Goal: Information Seeking & Learning: Learn about a topic

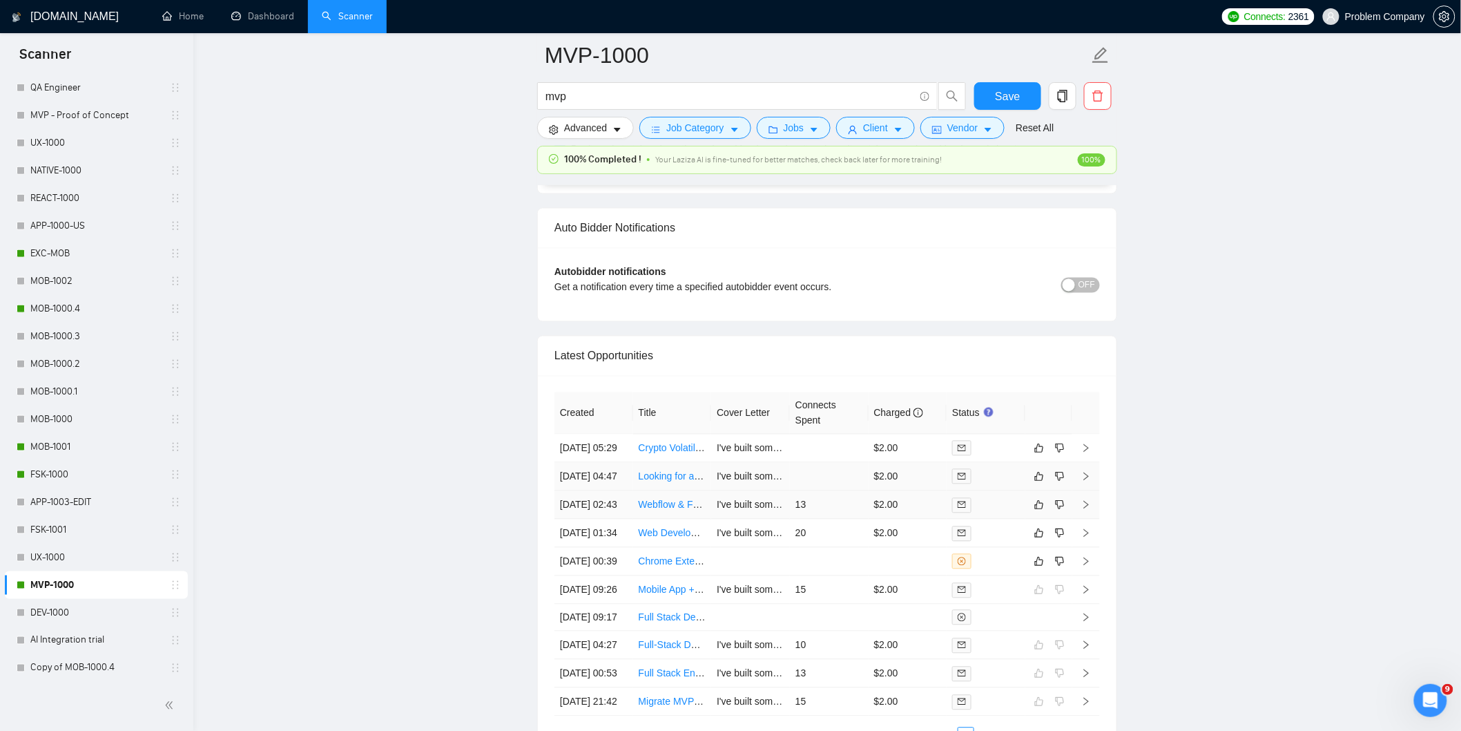
scroll to position [3051, 0]
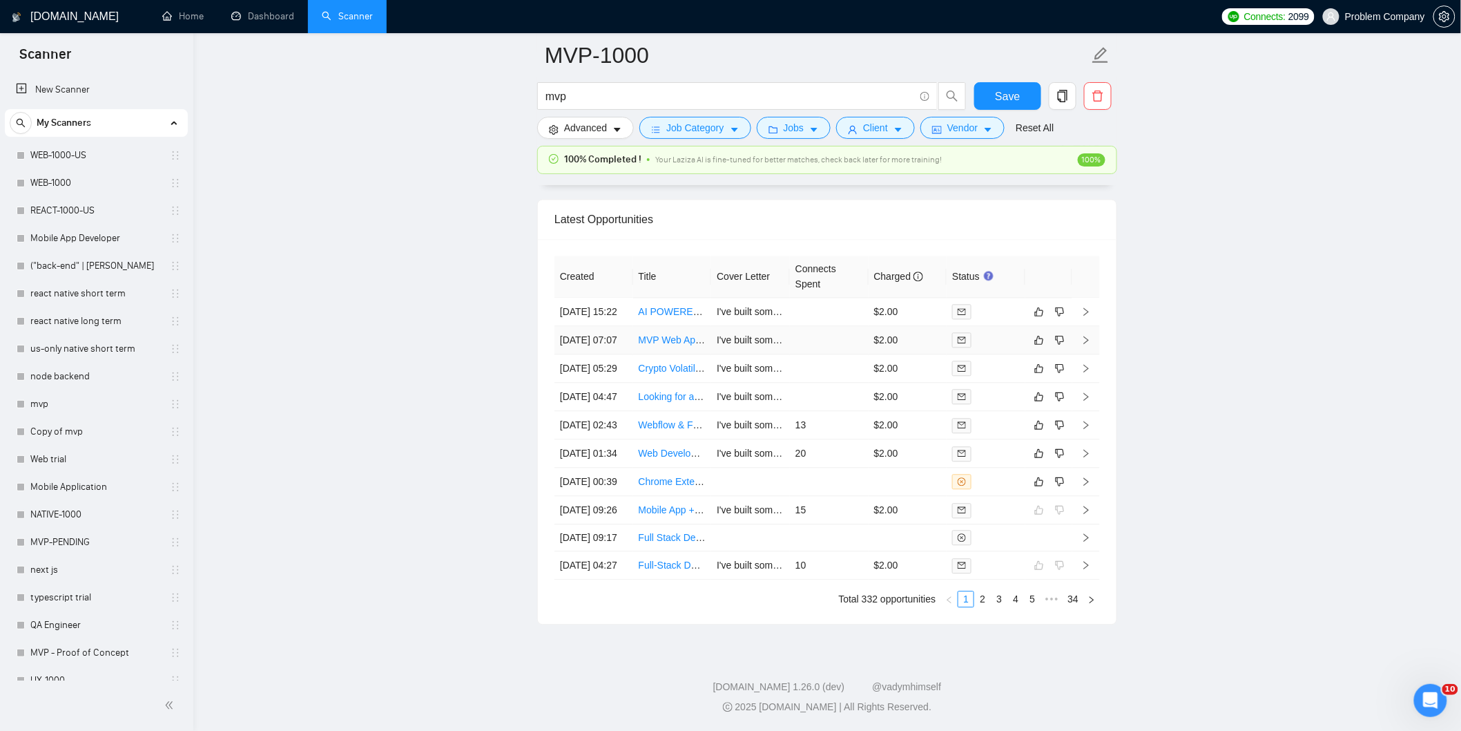
click at [598, 354] on td "04 Sep, 2025 07:07" at bounding box center [594, 340] width 79 height 28
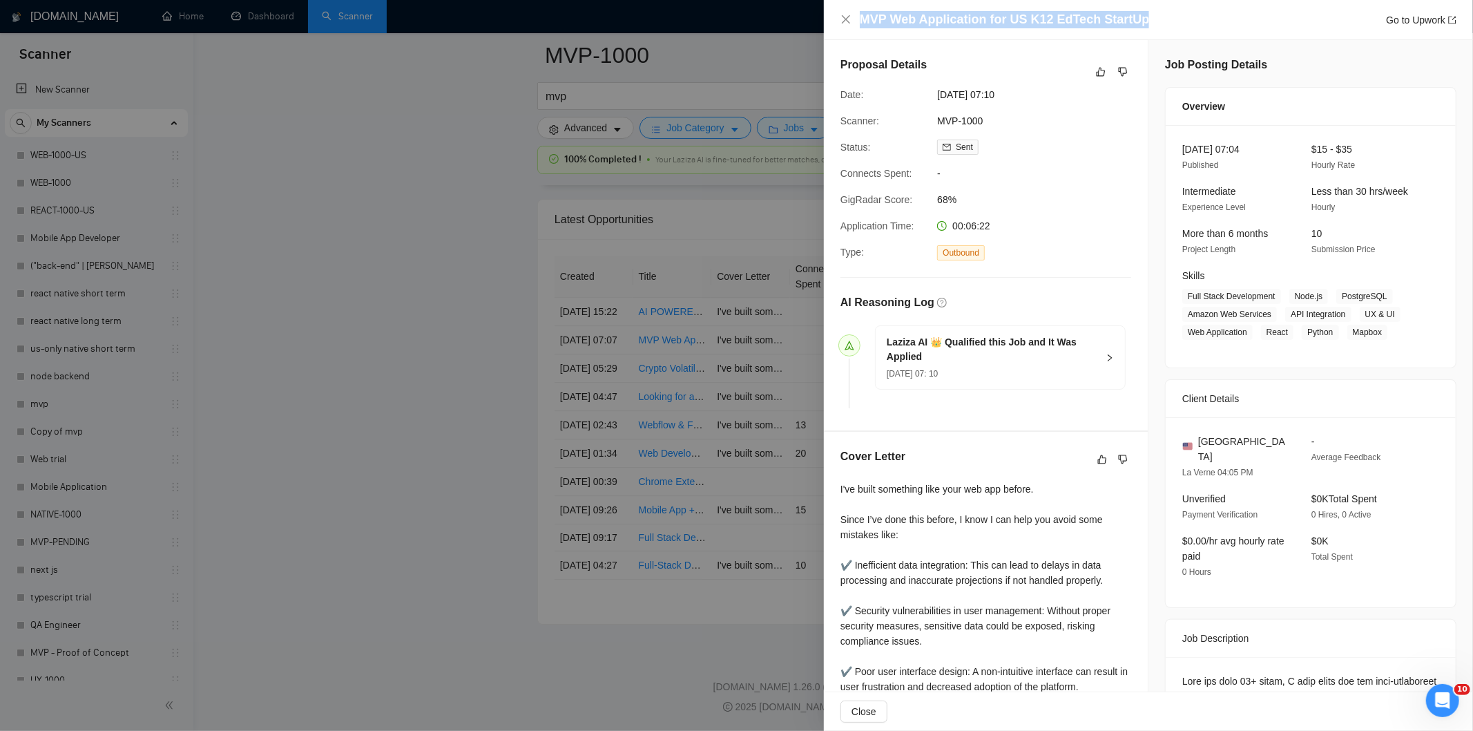
drag, startPoint x: 1151, startPoint y: 14, endPoint x: 863, endPoint y: 14, distance: 287.3
click at [863, 14] on div "MVP Web Application for US K12 EdTech StartUp Go to Upwork" at bounding box center [1158, 19] width 597 height 17
copy h4 "MVP Web Application for US K12 EdTech StartUp"
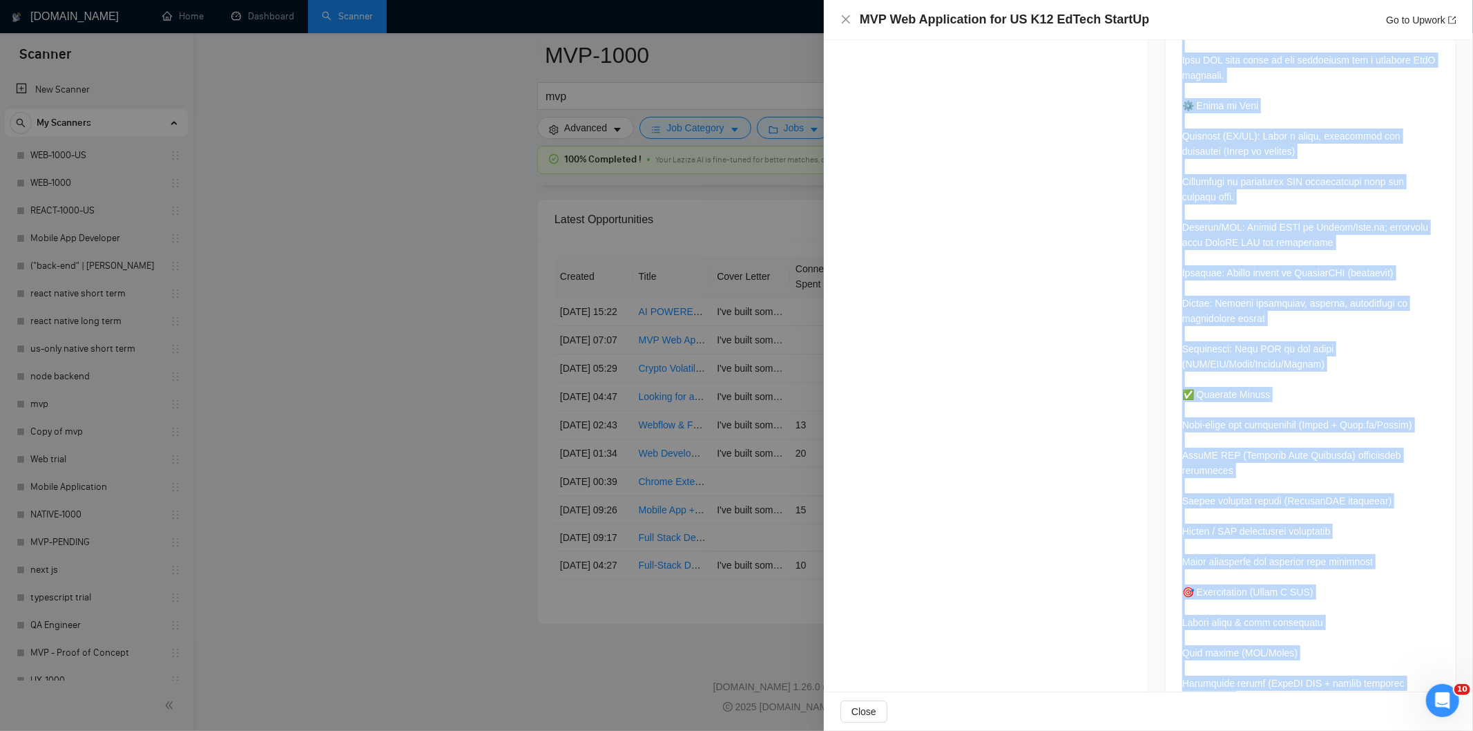
scroll to position [1433, 0]
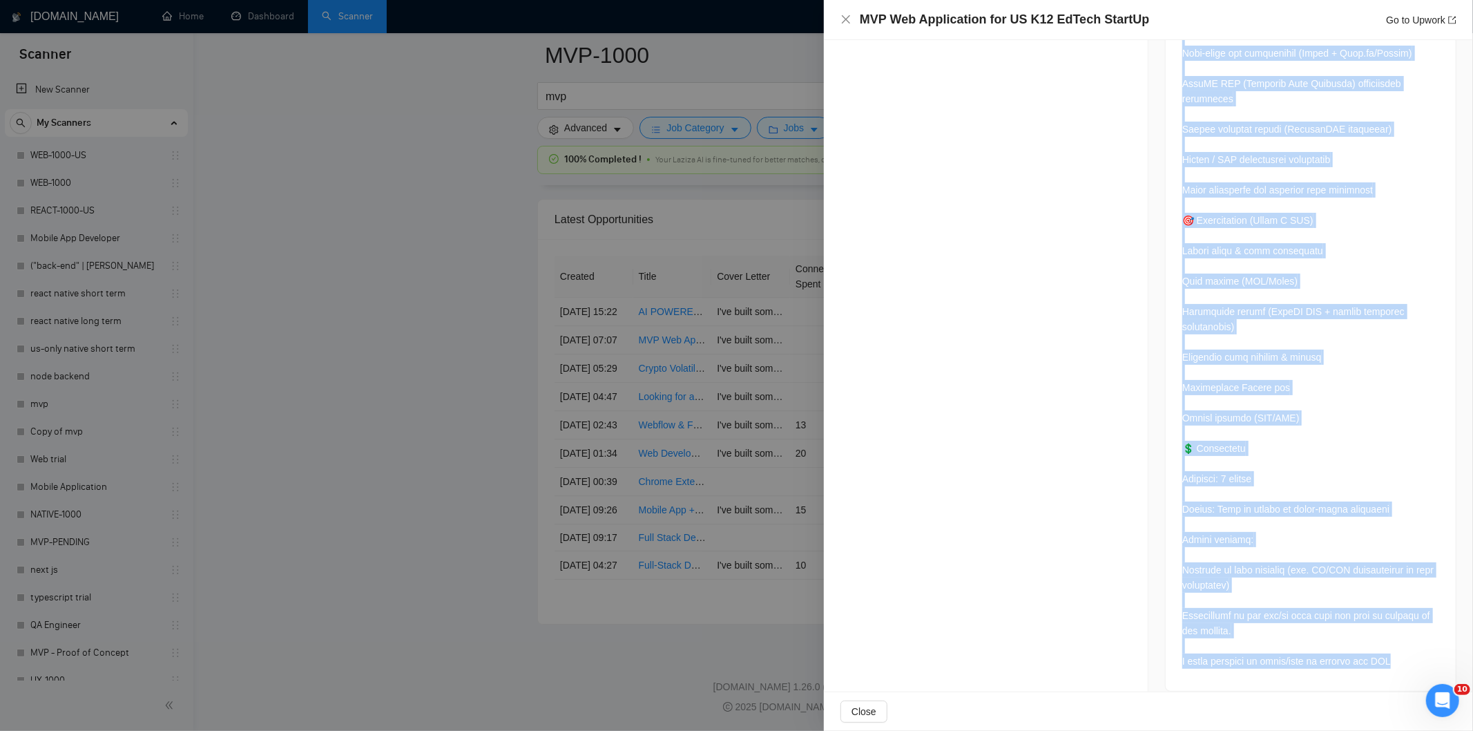
drag, startPoint x: 1177, startPoint y: 291, endPoint x: 1400, endPoint y: 663, distance: 433.4
copy div "Over the past 15+ years, I have built and led high-performing EdTech businesses…"
click at [844, 15] on icon "close" at bounding box center [845, 19] width 11 height 11
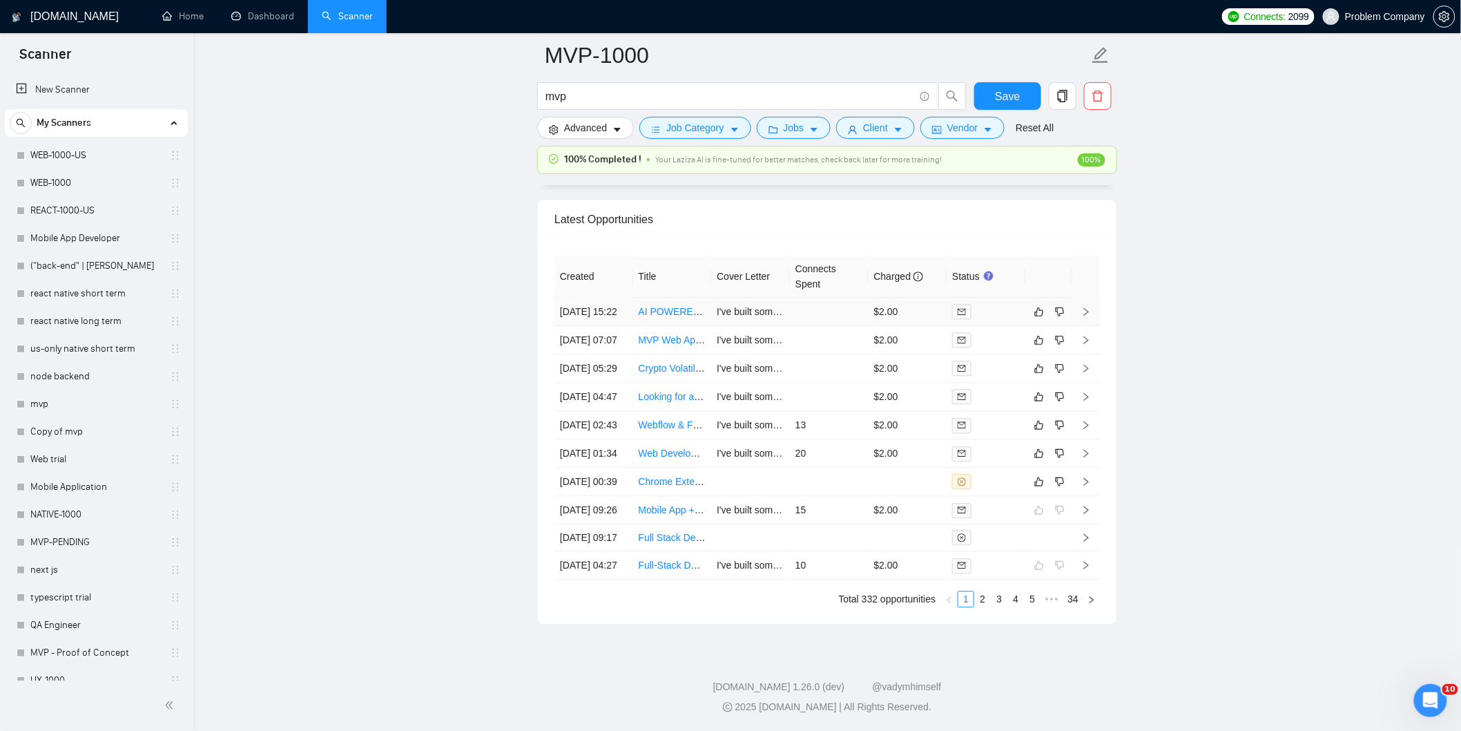
click at [610, 326] on td "04 Sep, 2025 15:22" at bounding box center [594, 312] width 79 height 28
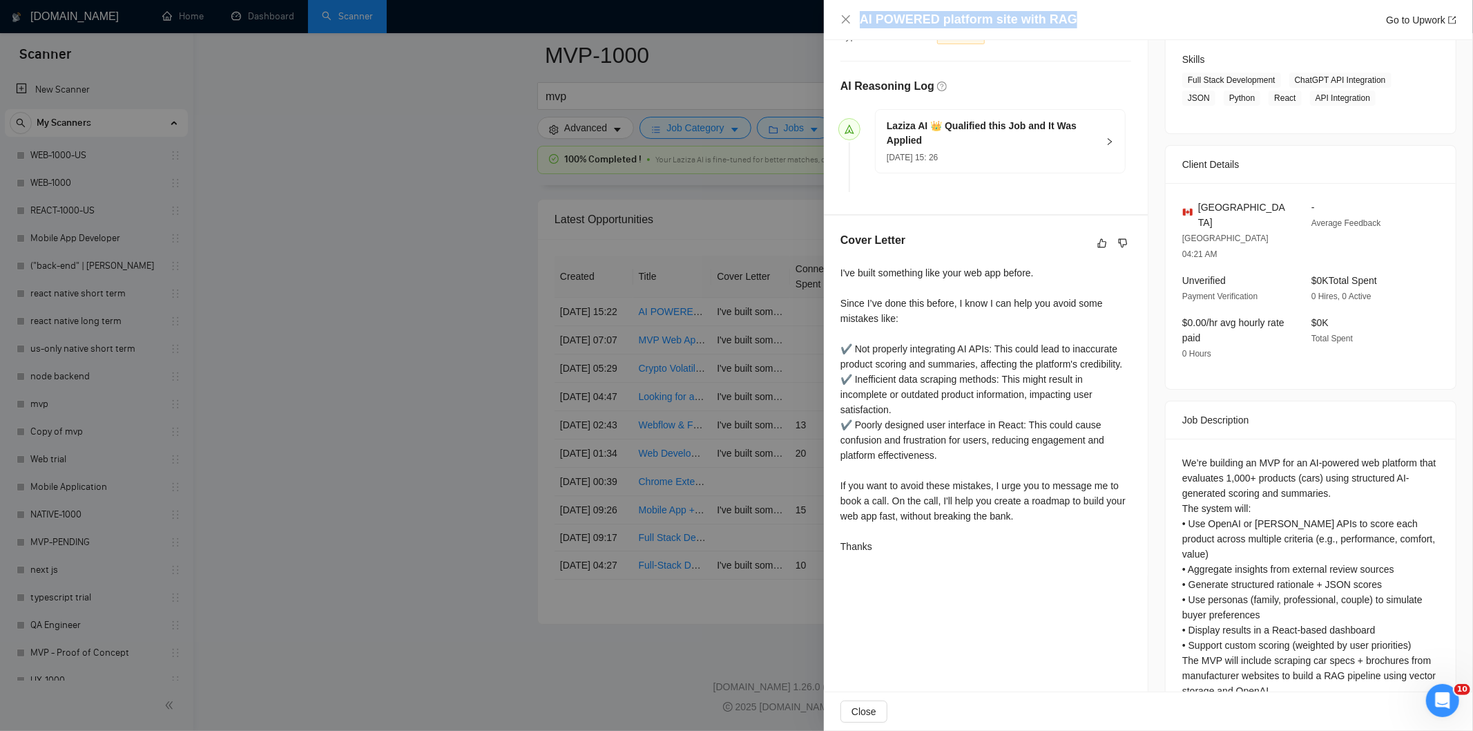
drag, startPoint x: 1070, startPoint y: 21, endPoint x: 858, endPoint y: 21, distance: 212.7
click at [858, 21] on div "AI POWERED platform site with RAG Go to Upwork" at bounding box center [1148, 19] width 616 height 17
copy h4 "AI POWERED platform site with RAG"
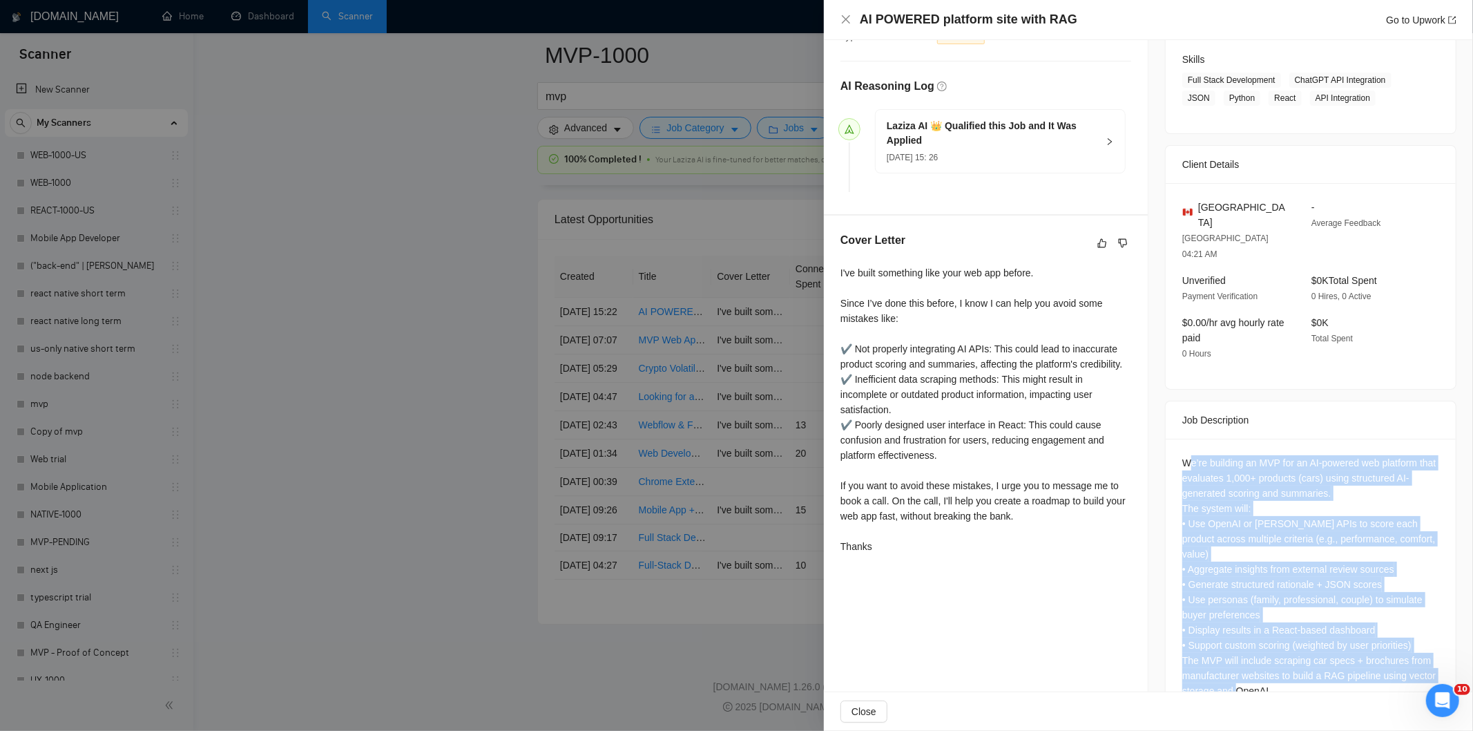
drag, startPoint x: 1182, startPoint y: 432, endPoint x: 1318, endPoint y: 674, distance: 277.0
click at [1318, 674] on div "We’re building an MVP for an AI-powered web platform that evaluates 1,000+ prod…" at bounding box center [1311, 580] width 290 height 282
copy div "e’re building an MVP for an AI-powered web platform that evaluates 1,000+ produ…"
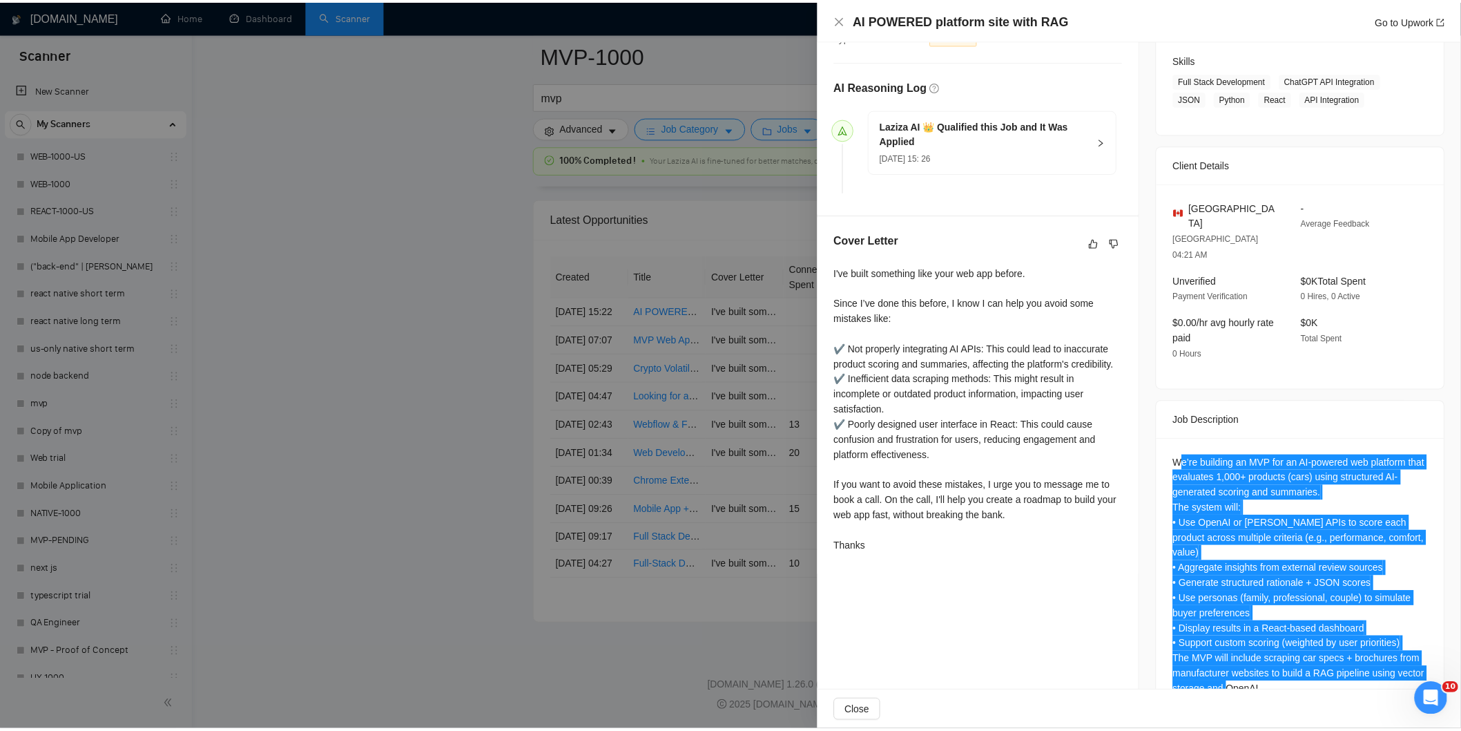
scroll to position [0, 0]
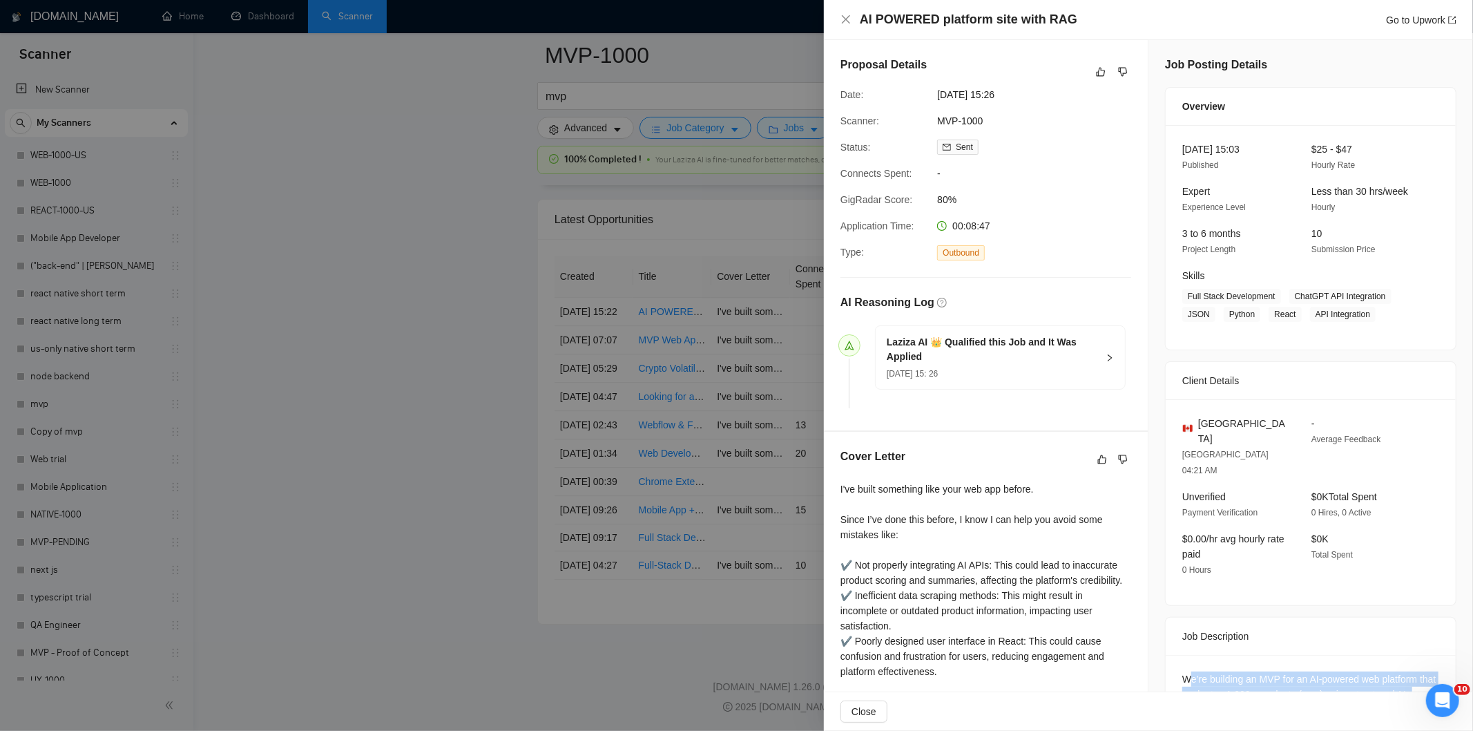
drag, startPoint x: 1032, startPoint y: 97, endPoint x: 936, endPoint y: 95, distance: 96.0
click at [937, 95] on span "04 Sep, 2025 15:26" at bounding box center [1040, 94] width 207 height 15
copy span "04 Sep, 2025 15:26"
click at [846, 23] on icon "close" at bounding box center [845, 19] width 11 height 11
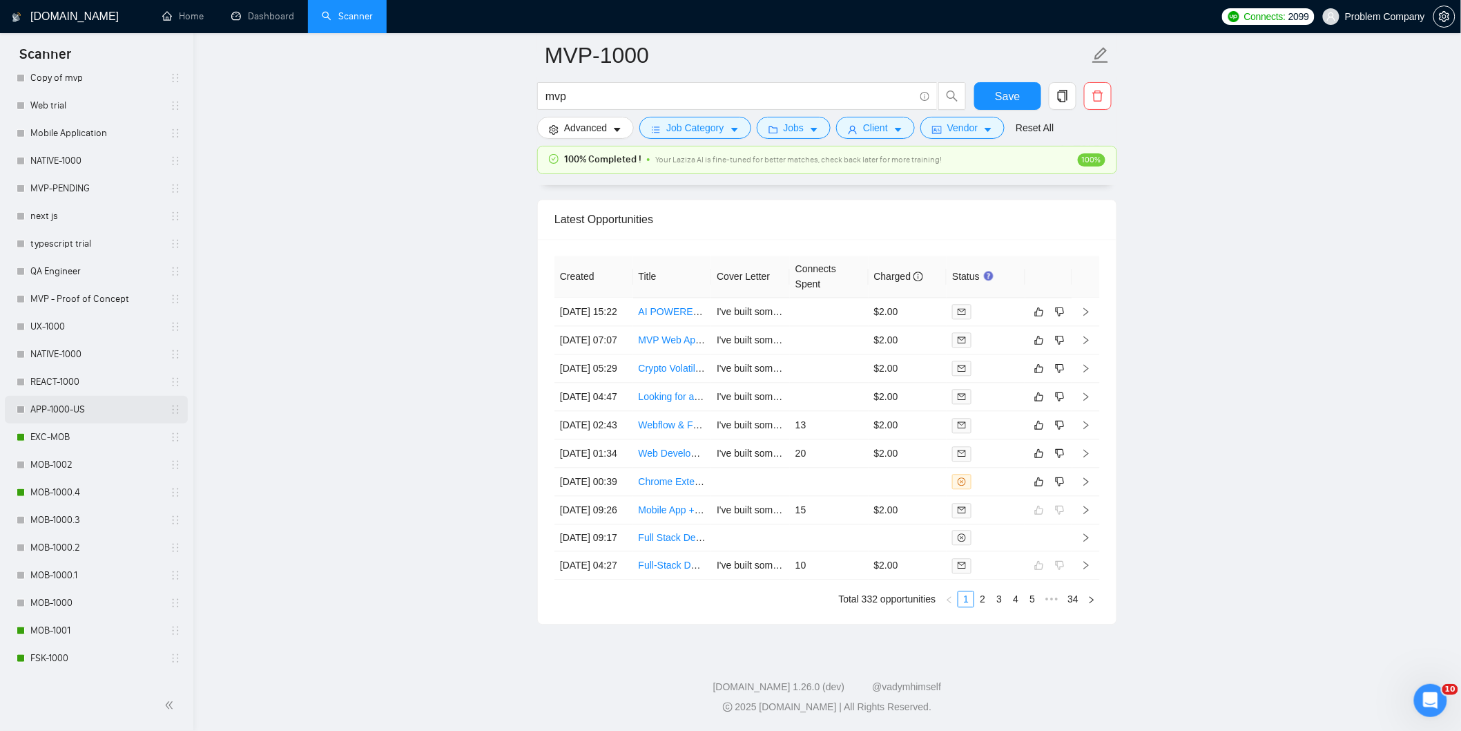
scroll to position [356, 0]
click at [64, 628] on link "MOB-1001" at bounding box center [95, 629] width 131 height 28
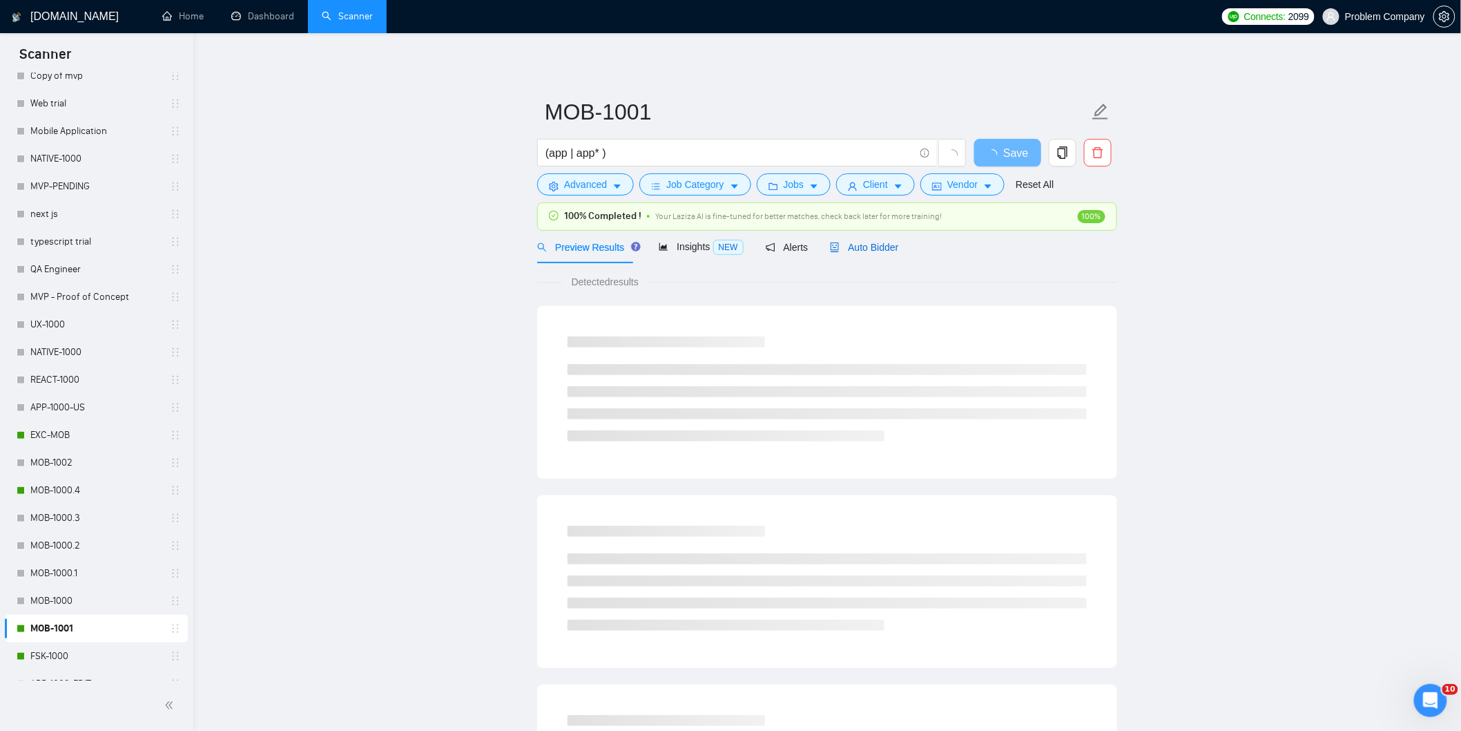
click at [863, 245] on span "Auto Bidder" at bounding box center [864, 247] width 68 height 11
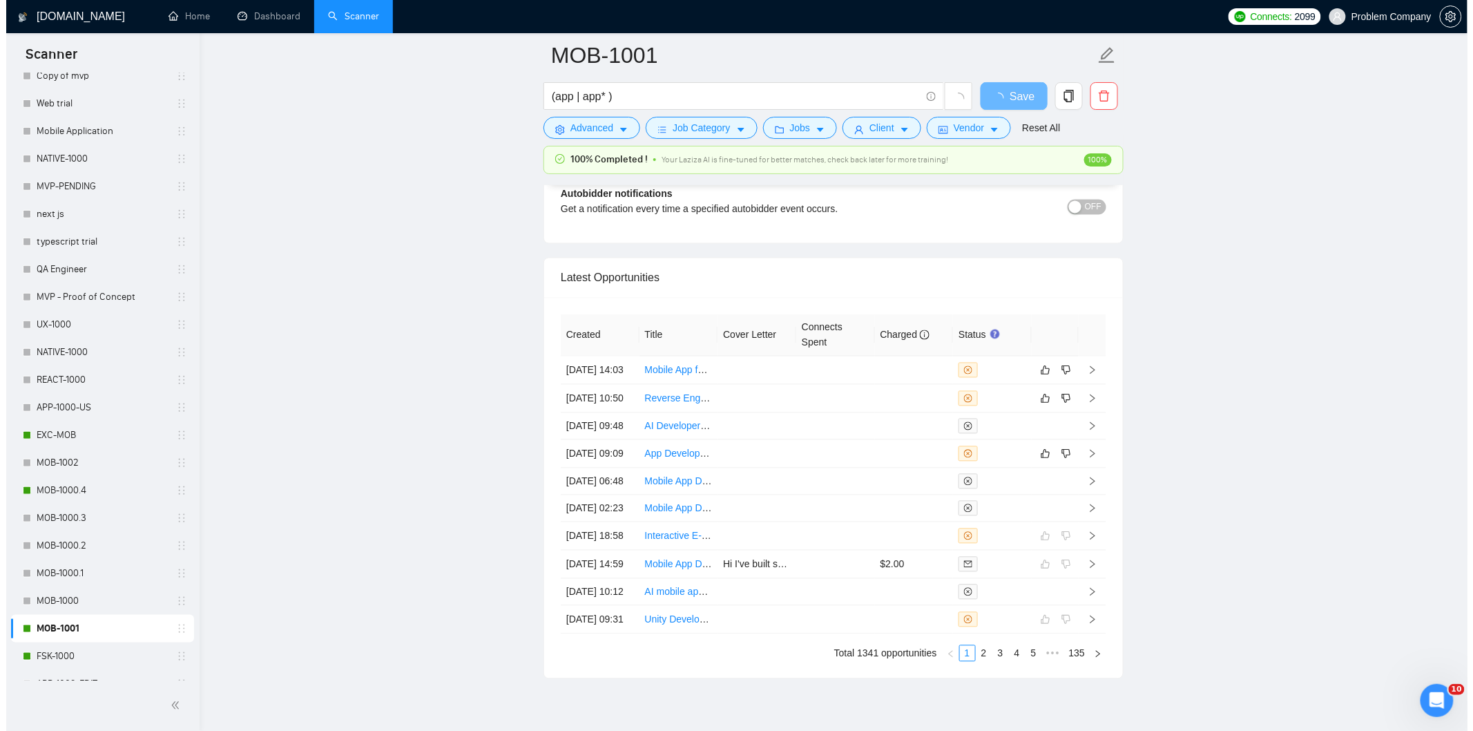
scroll to position [3130, 0]
click at [608, 469] on td "04 Sep, 2025 09:09" at bounding box center [594, 455] width 79 height 28
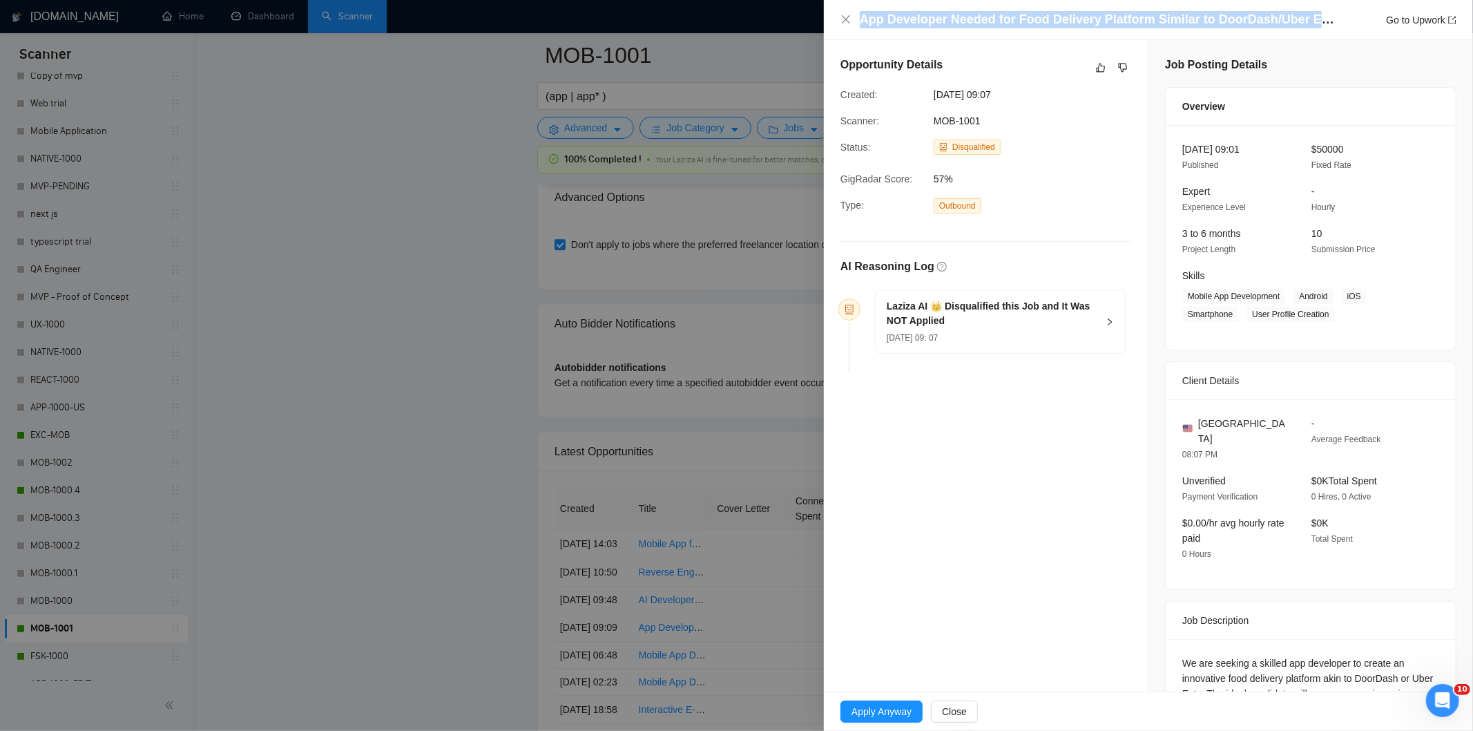
drag, startPoint x: 1336, startPoint y: 21, endPoint x: 860, endPoint y: 12, distance: 475.2
click at [860, 12] on div "App Developer Needed for Food Delivery Platform Similar to DoorDash/Uber Eats G…" at bounding box center [1158, 19] width 597 height 17
copy h4 "App Developer Needed for Food Delivery Platform Similar to DoorDash/Uber Eats"
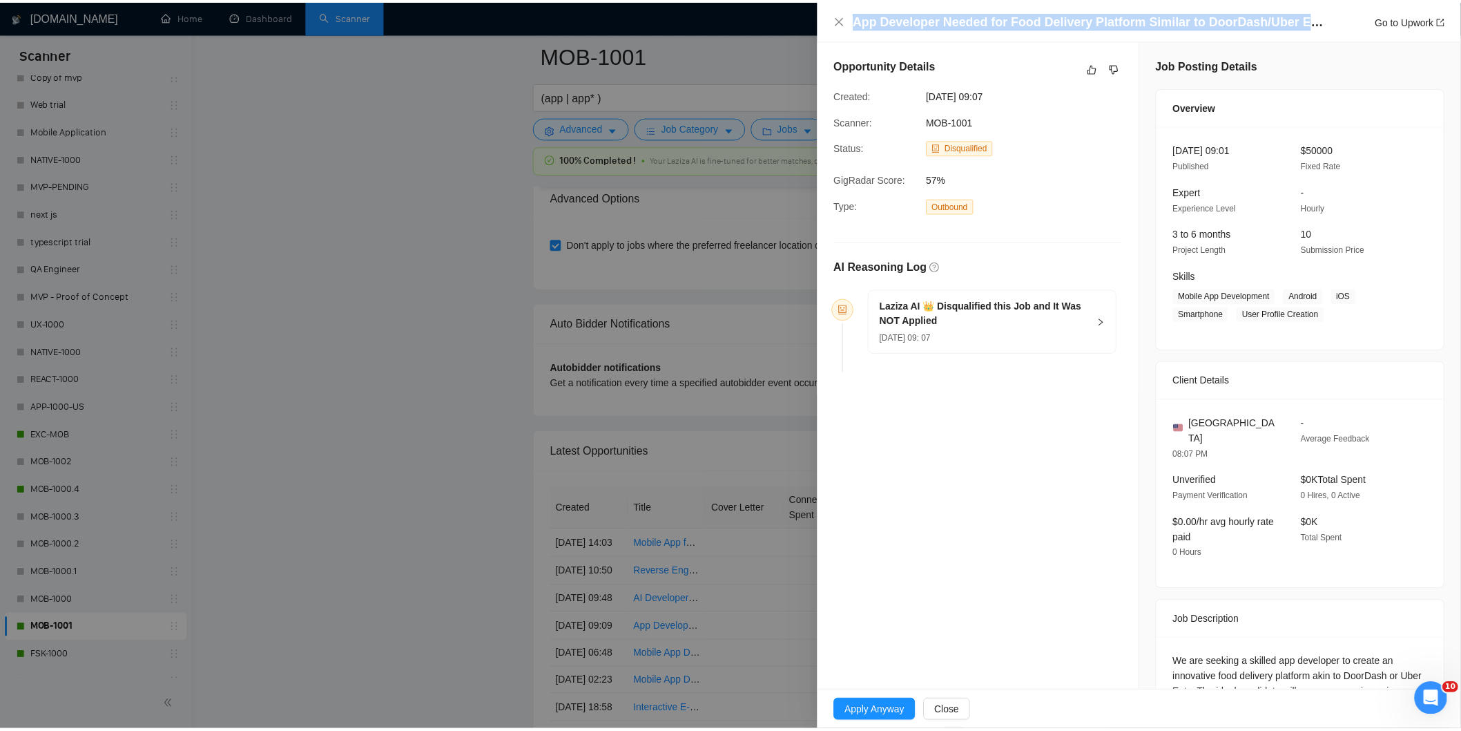
scroll to position [140, 0]
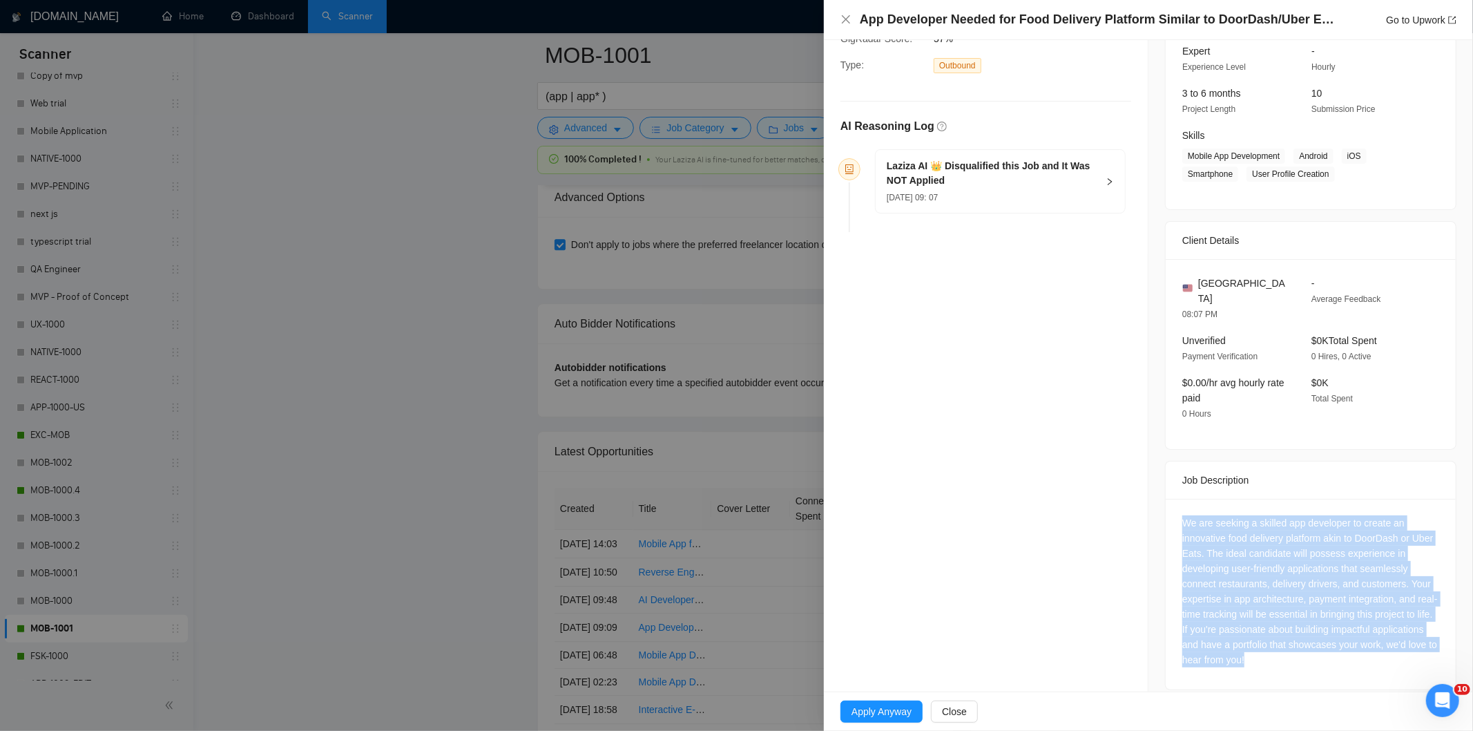
drag, startPoint x: 1168, startPoint y: 495, endPoint x: 1331, endPoint y: 661, distance: 232.0
click at [1331, 661] on div "We are seeking a skilled app developer to create an innovative food delivery pl…" at bounding box center [1311, 594] width 290 height 191
copy div "We are seeking a skilled app developer to create an innovative food delivery pl…"
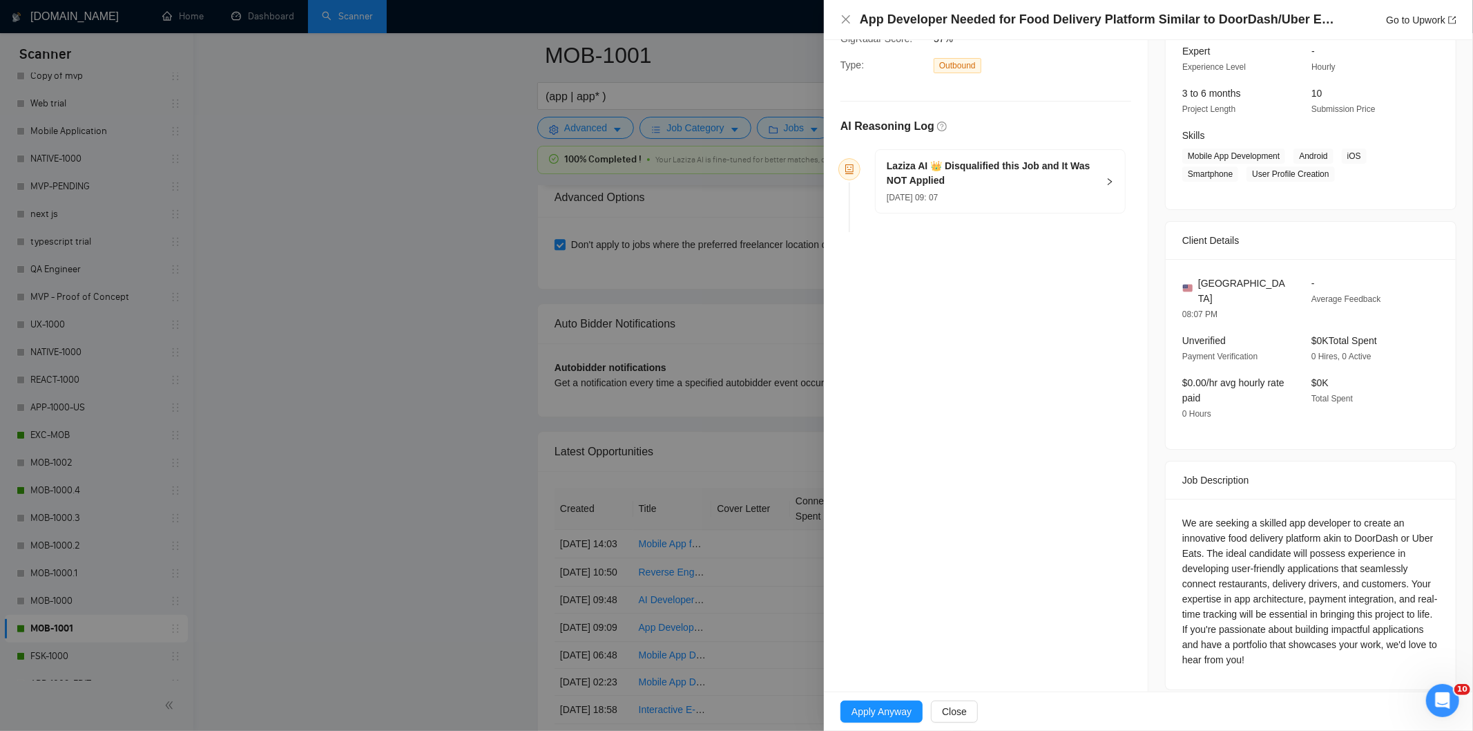
click at [1032, 190] on div "04 Sep, 2025 09: 07" at bounding box center [992, 196] width 211 height 15
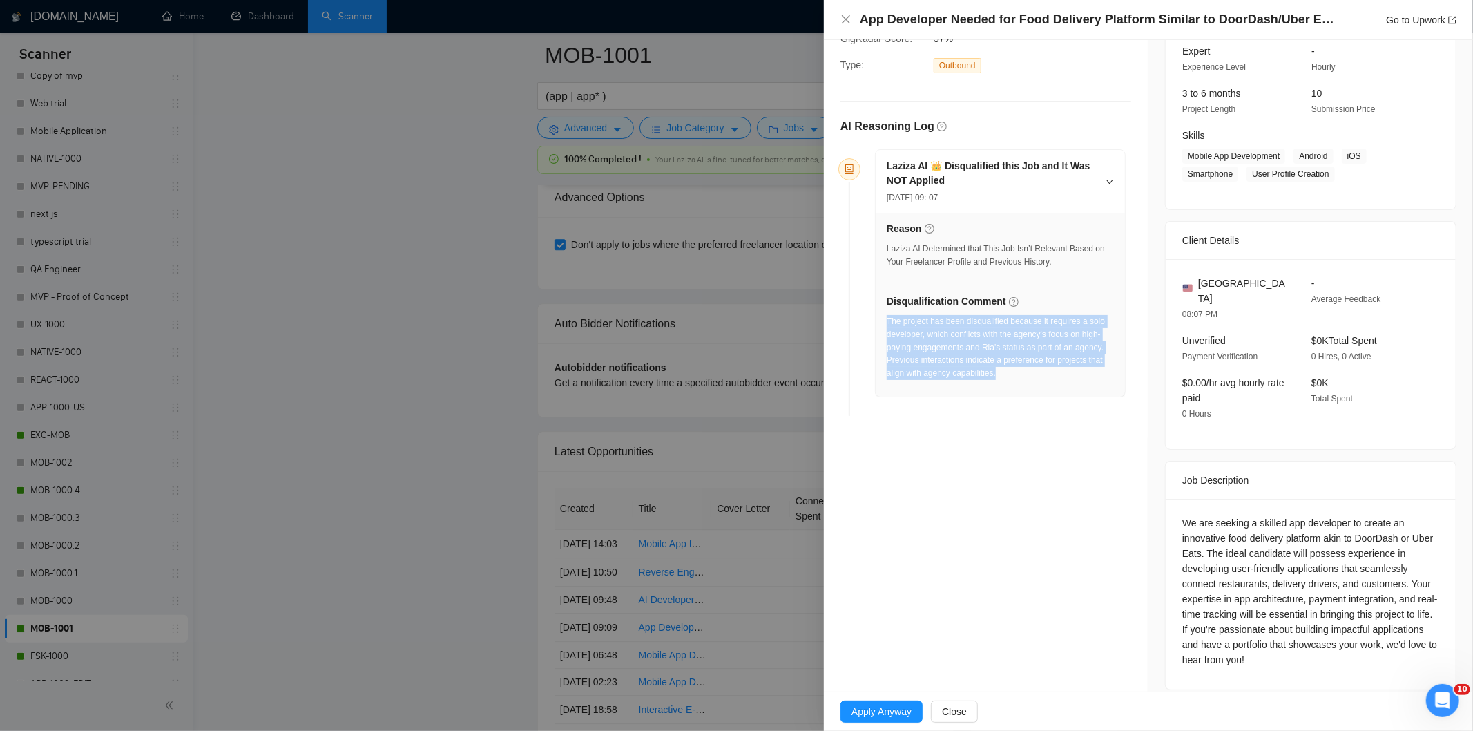
drag, startPoint x: 1008, startPoint y: 384, endPoint x: 887, endPoint y: 325, distance: 135.0
click at [887, 325] on div "The project has been disqualified because it requires a solo developer, which c…" at bounding box center [1000, 351] width 227 height 73
copy div "The project has been disqualified because it requires a solo developer, which c…"
click at [846, 24] on icon "close" at bounding box center [845, 19] width 11 height 11
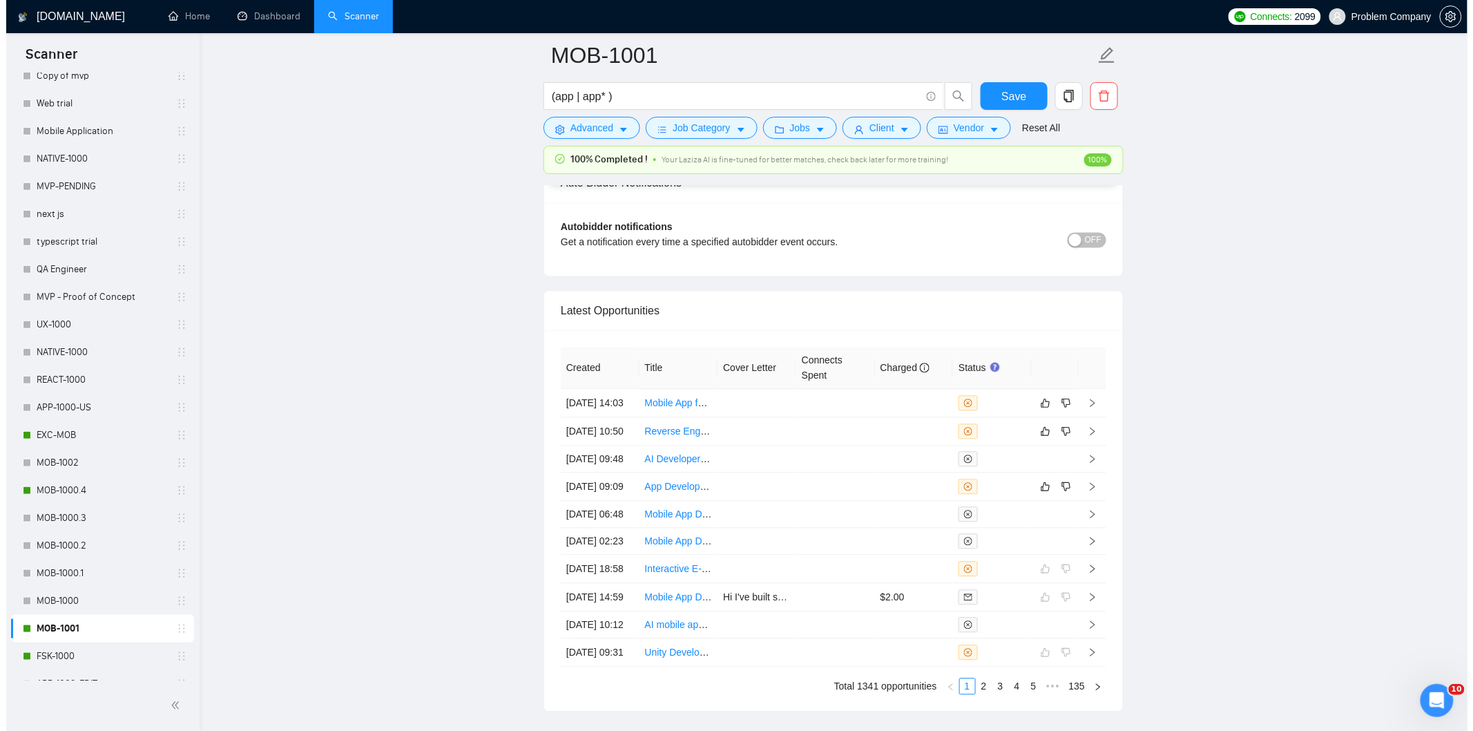
scroll to position [3286, 0]
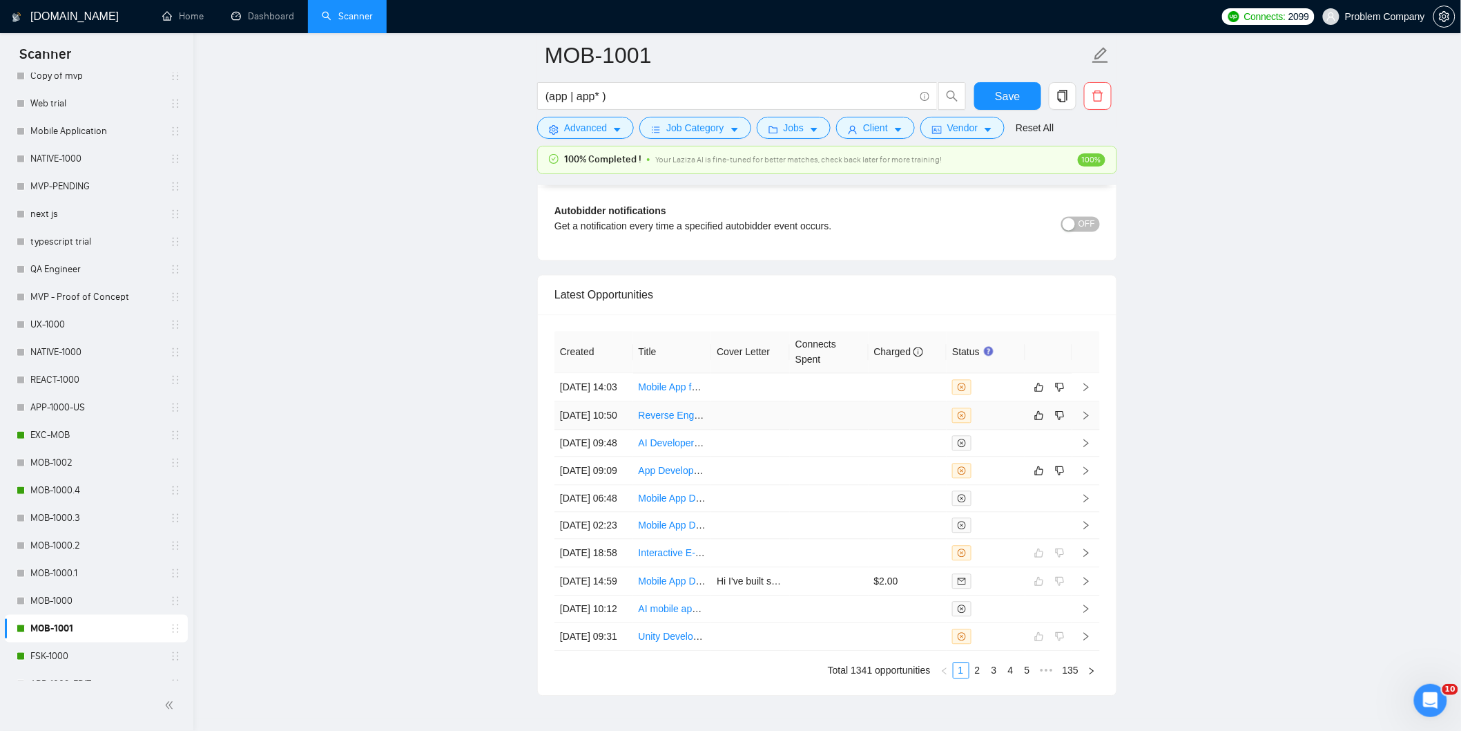
click at [620, 430] on td "04 Sep, 2025 10:50" at bounding box center [594, 416] width 79 height 28
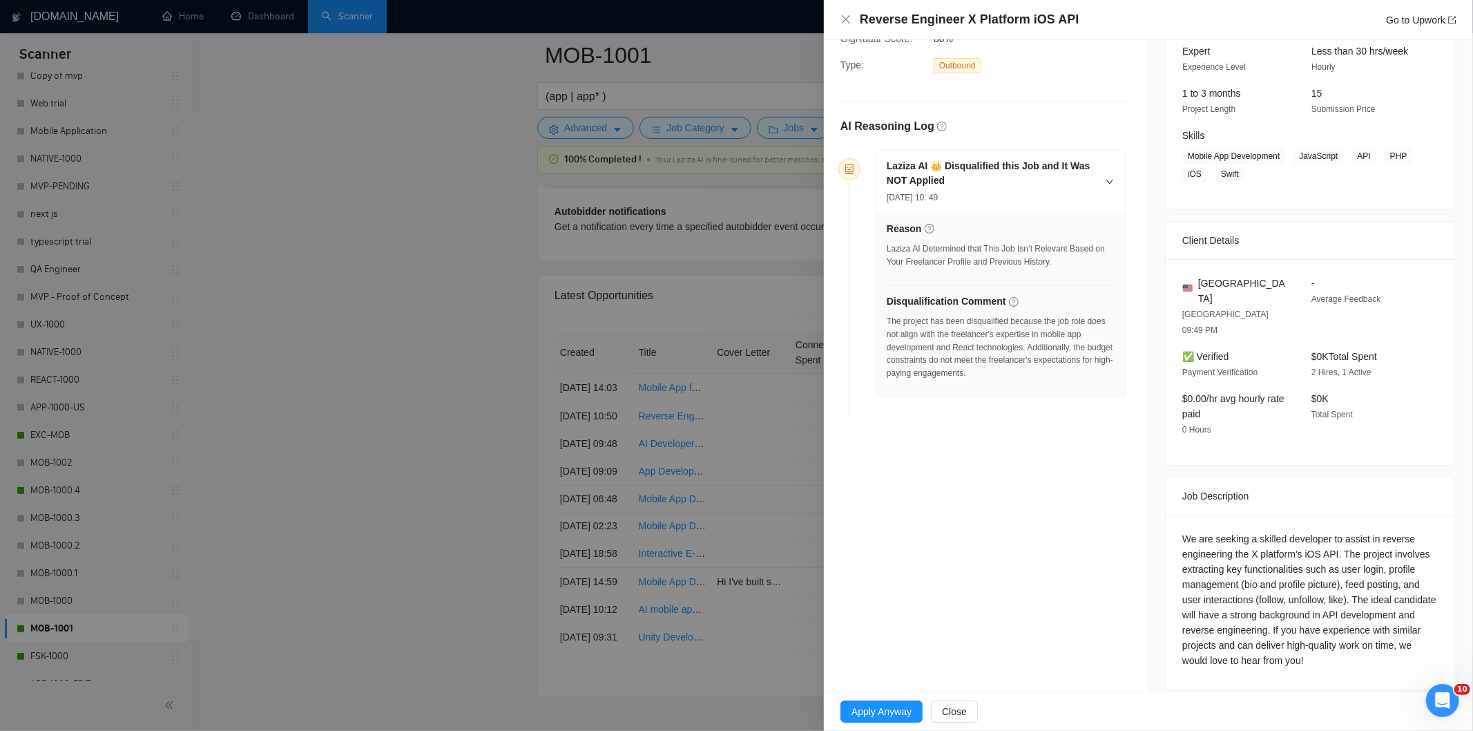
scroll to position [126, 0]
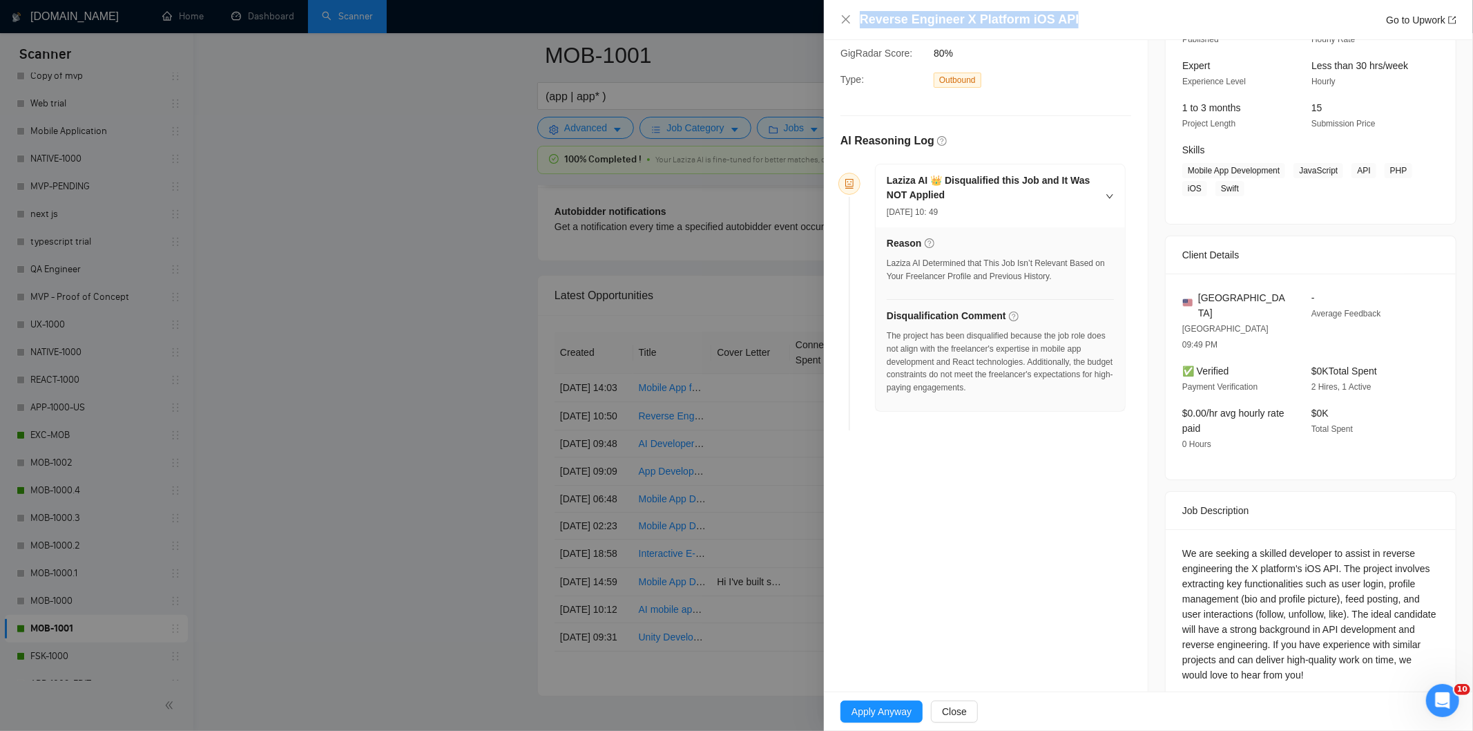
drag, startPoint x: 1087, startPoint y: 25, endPoint x: 860, endPoint y: 21, distance: 227.2
click at [860, 21] on div "Reverse Engineer X Platform iOS API Go to Upwork" at bounding box center [1158, 19] width 597 height 17
copy h4 "Reverse Engineer X Platform iOS API"
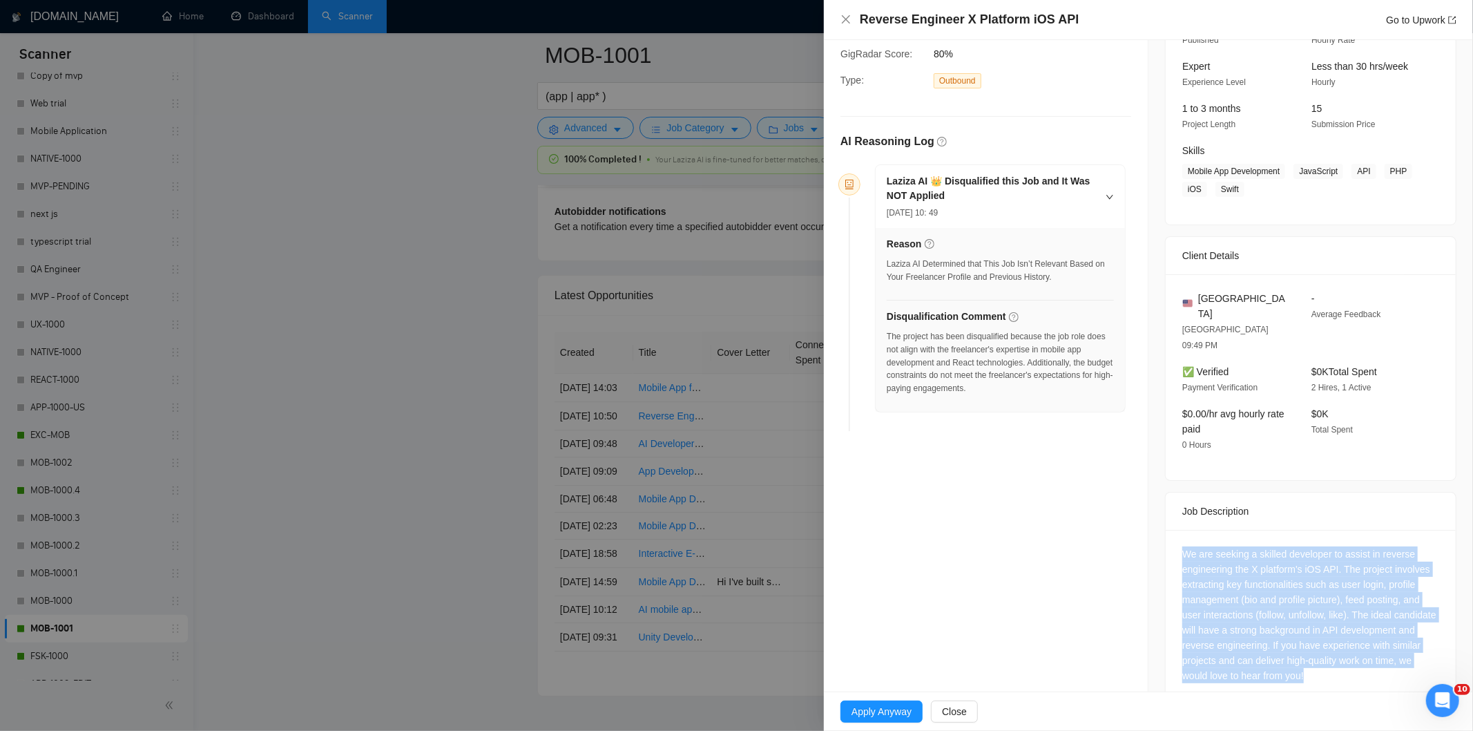
drag, startPoint x: 1419, startPoint y: 648, endPoint x: 1177, endPoint y: 526, distance: 271.5
click at [1182, 546] on div "We are seeking a skilled developer to assist in reverse engineering the X platf…" at bounding box center [1310, 614] width 257 height 137
copy div "We are seeking a skilled developer to assist in reverse engineering the X platf…"
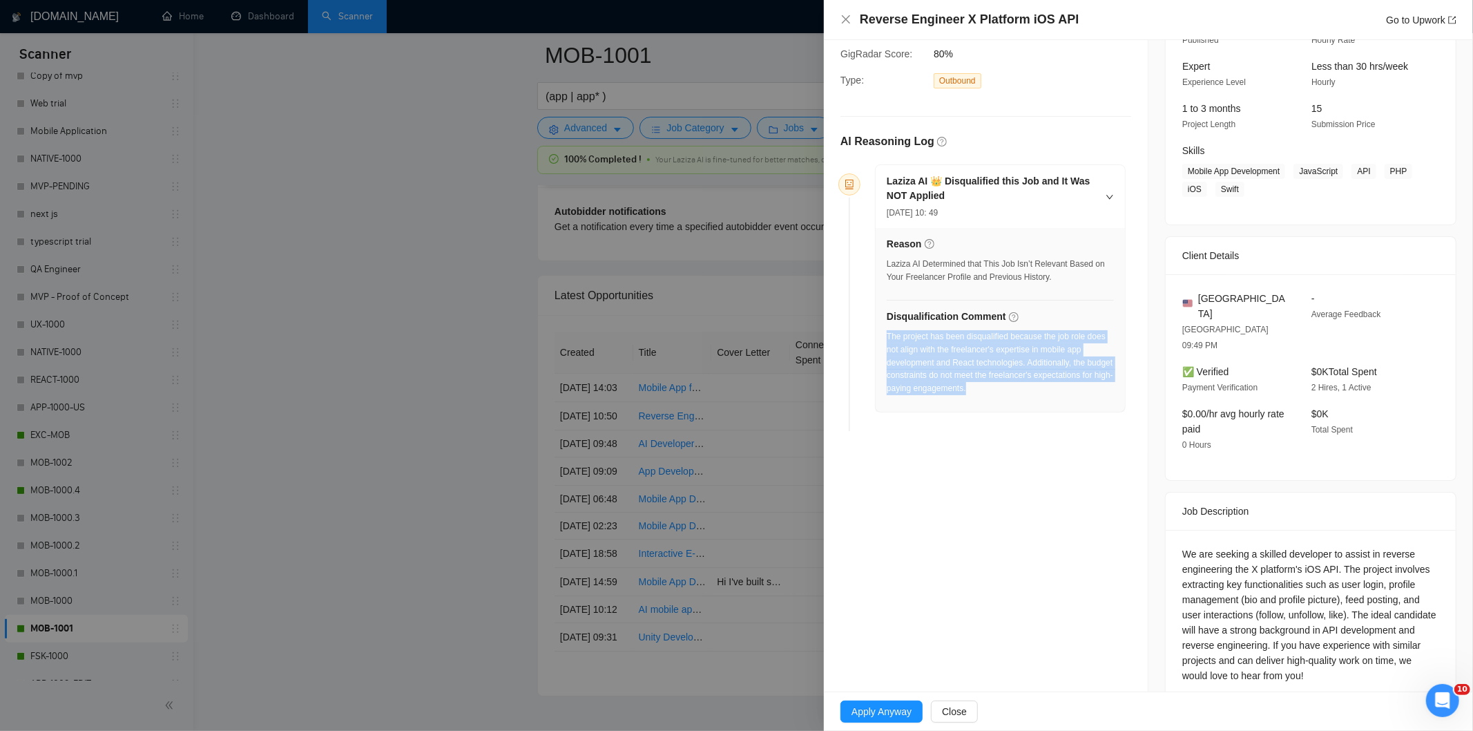
drag, startPoint x: 1059, startPoint y: 389, endPoint x: 887, endPoint y: 341, distance: 177.8
click at [887, 341] on div "The project has been disqualified because the job role does not align with the …" at bounding box center [1000, 362] width 227 height 65
click at [847, 19] on icon "close" at bounding box center [845, 19] width 11 height 11
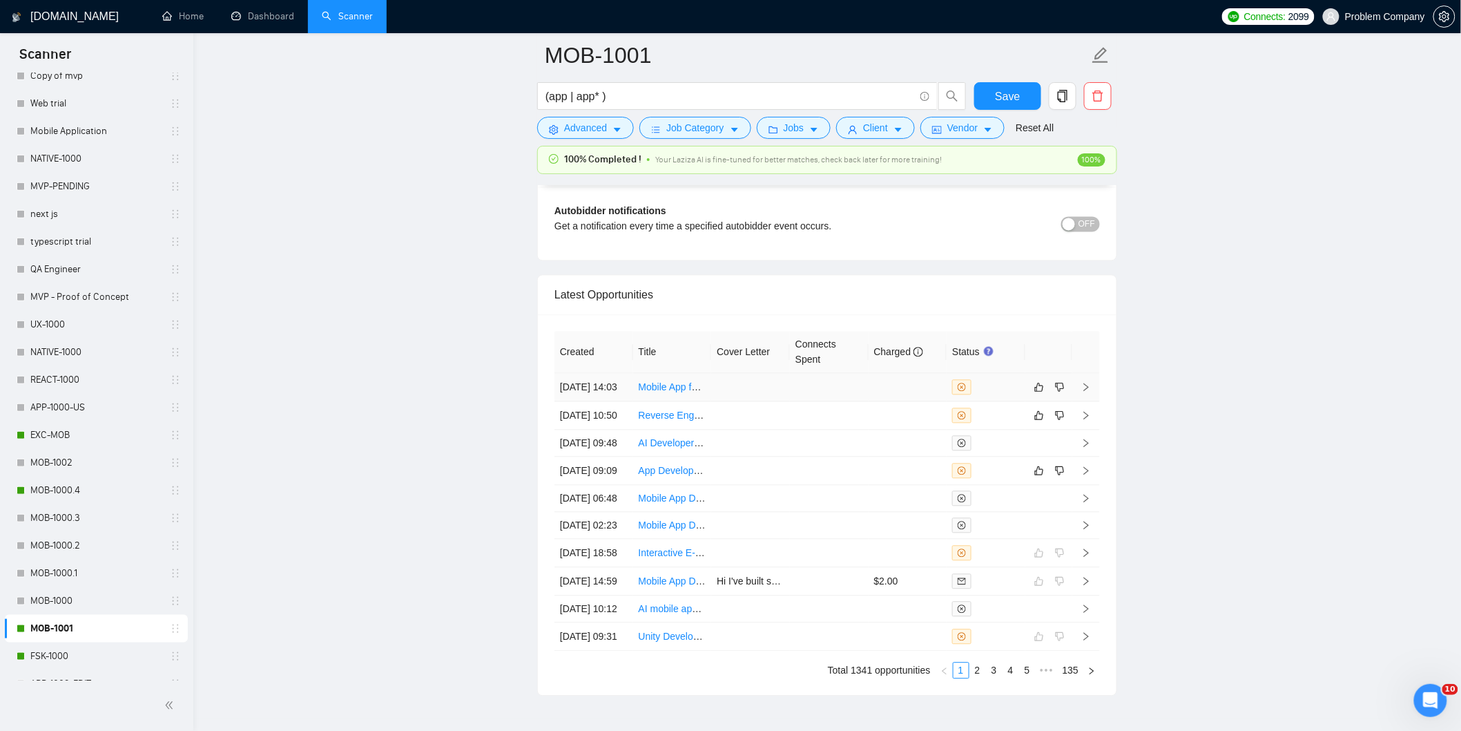
click at [618, 402] on td "04 Sep, 2025 14:03" at bounding box center [594, 388] width 79 height 28
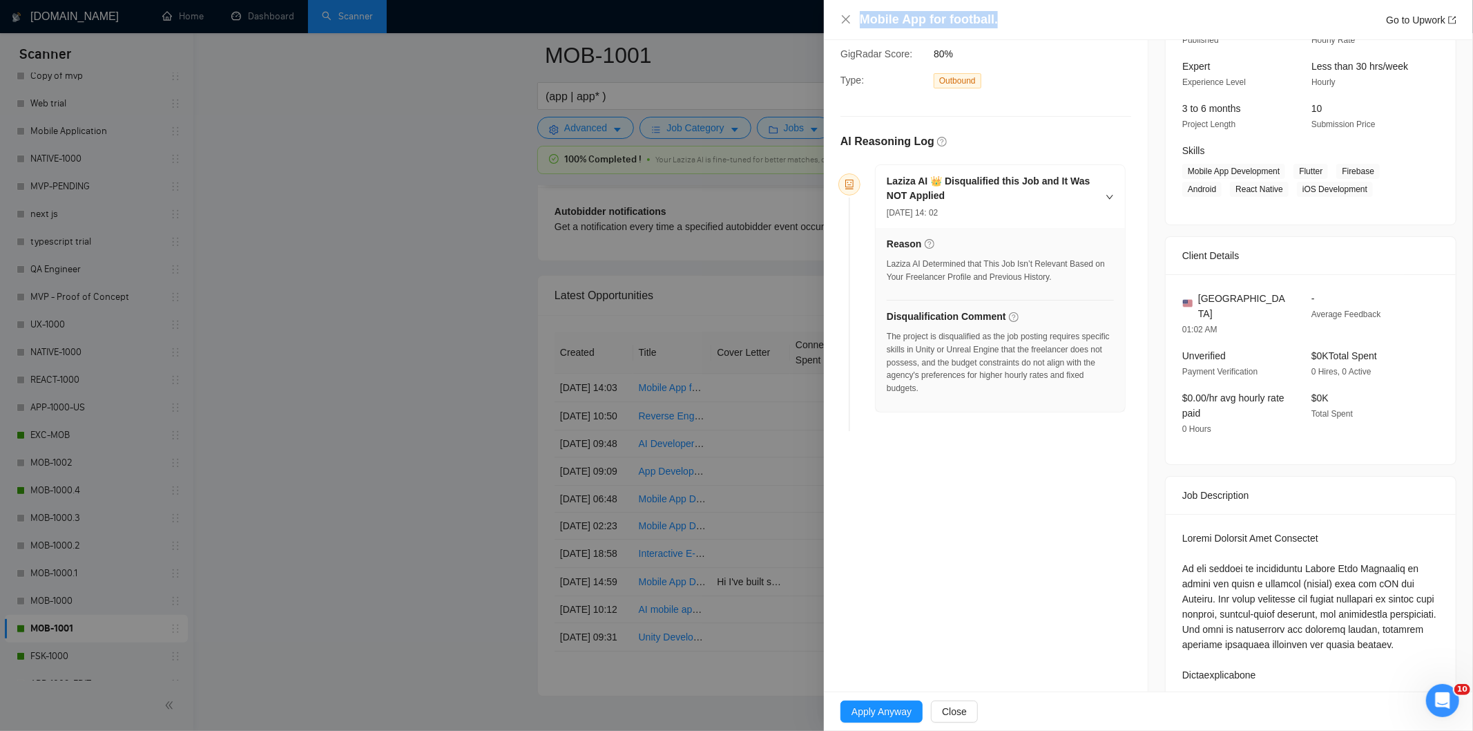
drag, startPoint x: 1030, startPoint y: 3, endPoint x: 1011, endPoint y: 23, distance: 27.4
click at [1011, 23] on div "Mobile App for football. Go to Upwork" at bounding box center [1148, 20] width 649 height 40
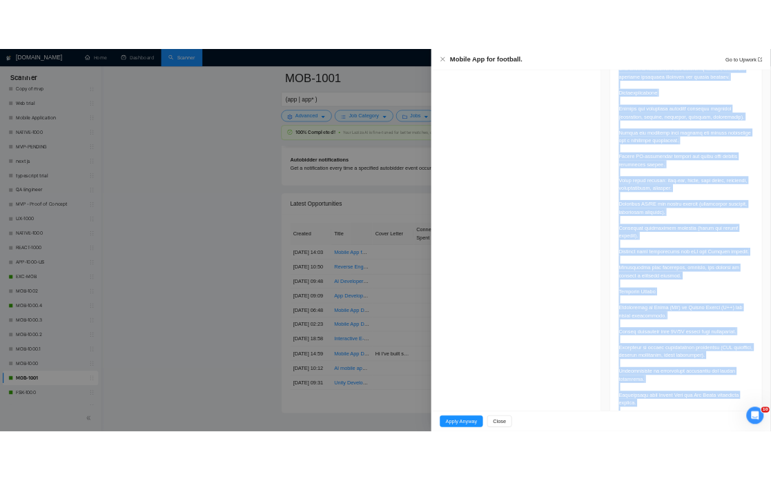
scroll to position [1081, 0]
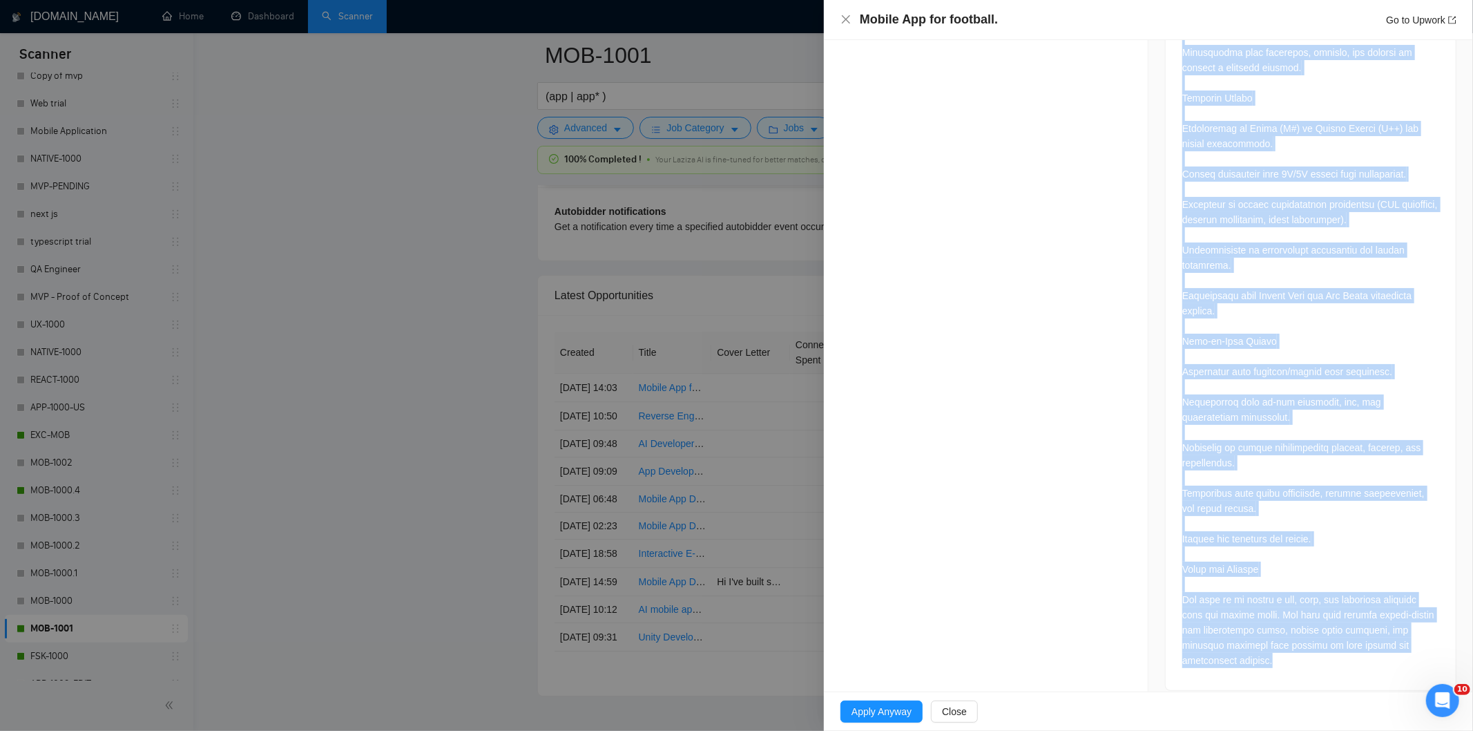
drag, startPoint x: 1173, startPoint y: 336, endPoint x: 1299, endPoint y: 677, distance: 363.8
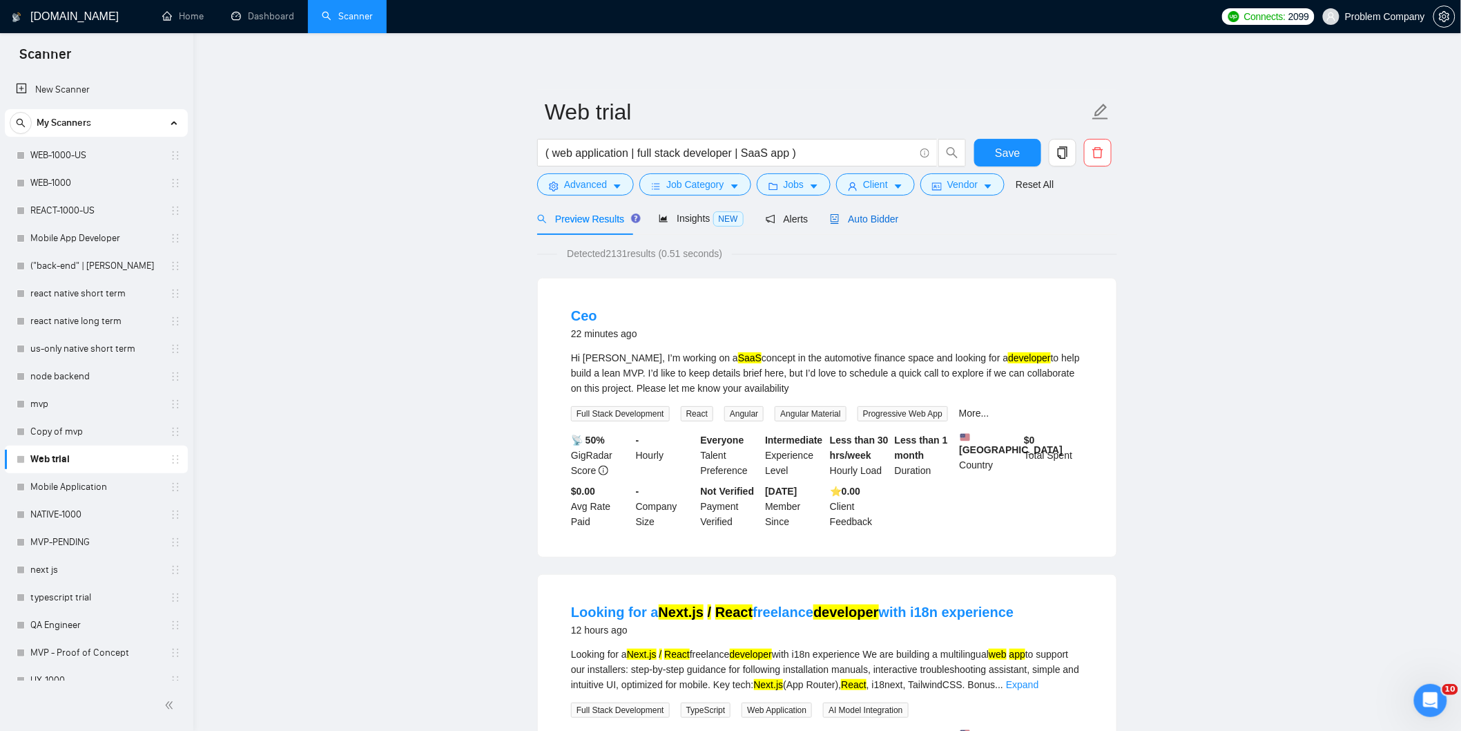
click at [844, 218] on span "Auto Bidder" at bounding box center [864, 218] width 68 height 11
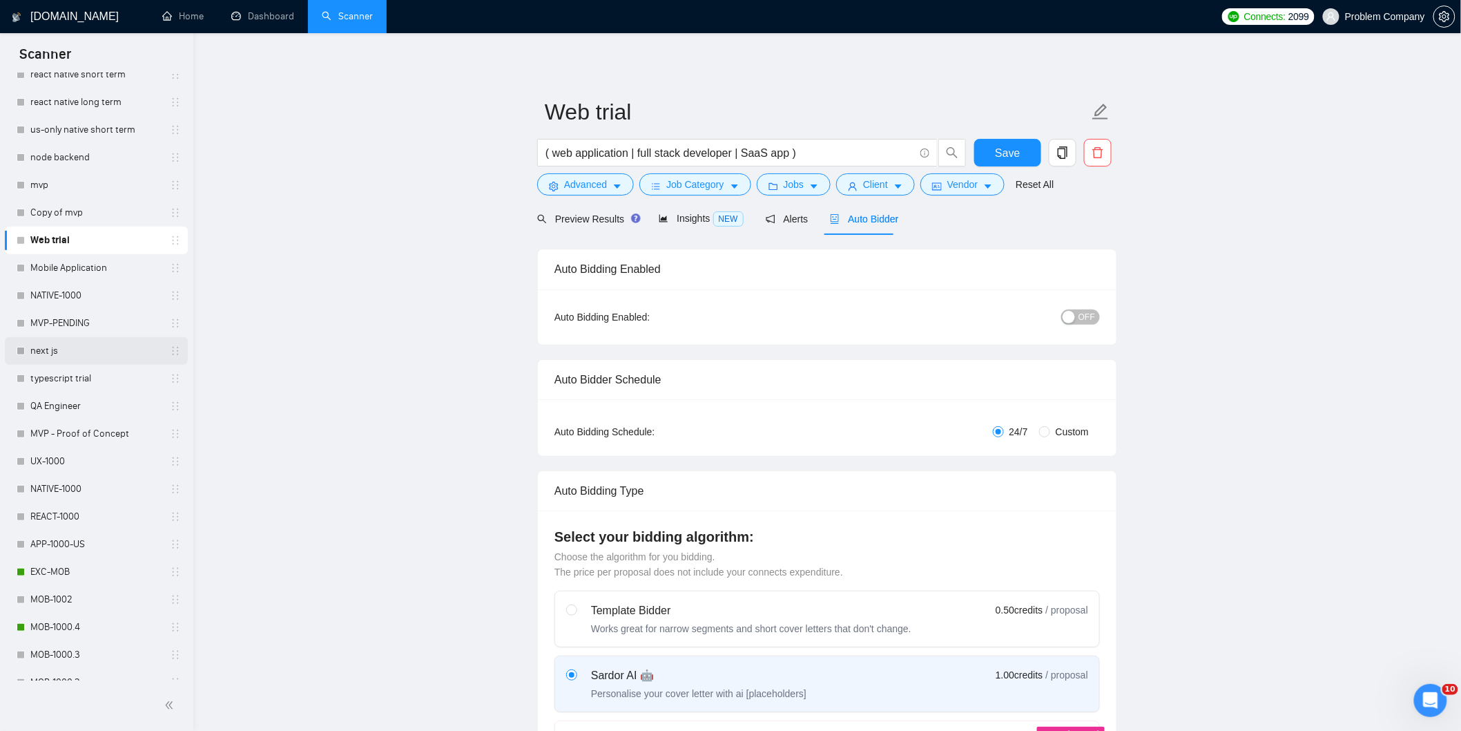
scroll to position [219, 0]
click at [48, 631] on link "MOB-1000.4" at bounding box center [95, 627] width 131 height 28
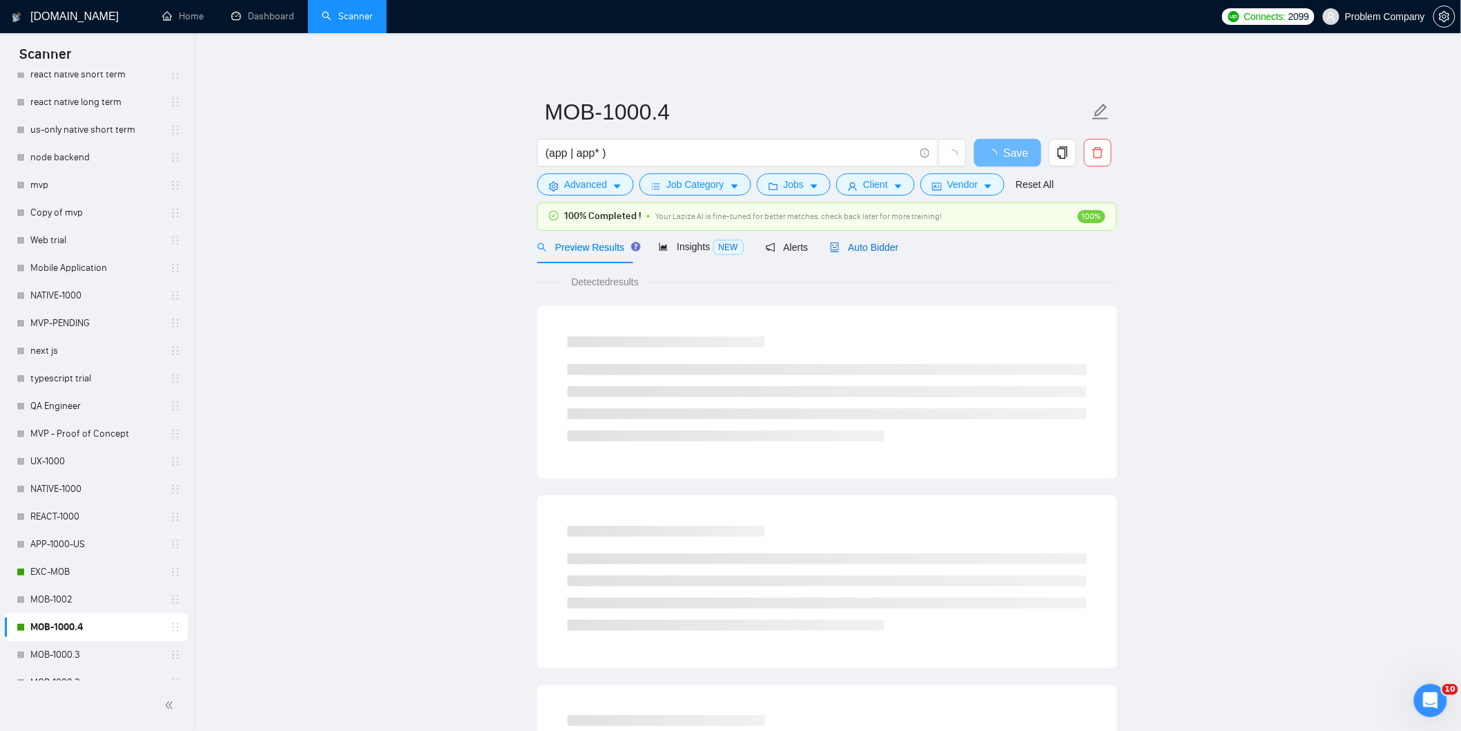
click at [862, 251] on span "Auto Bidder" at bounding box center [864, 247] width 68 height 11
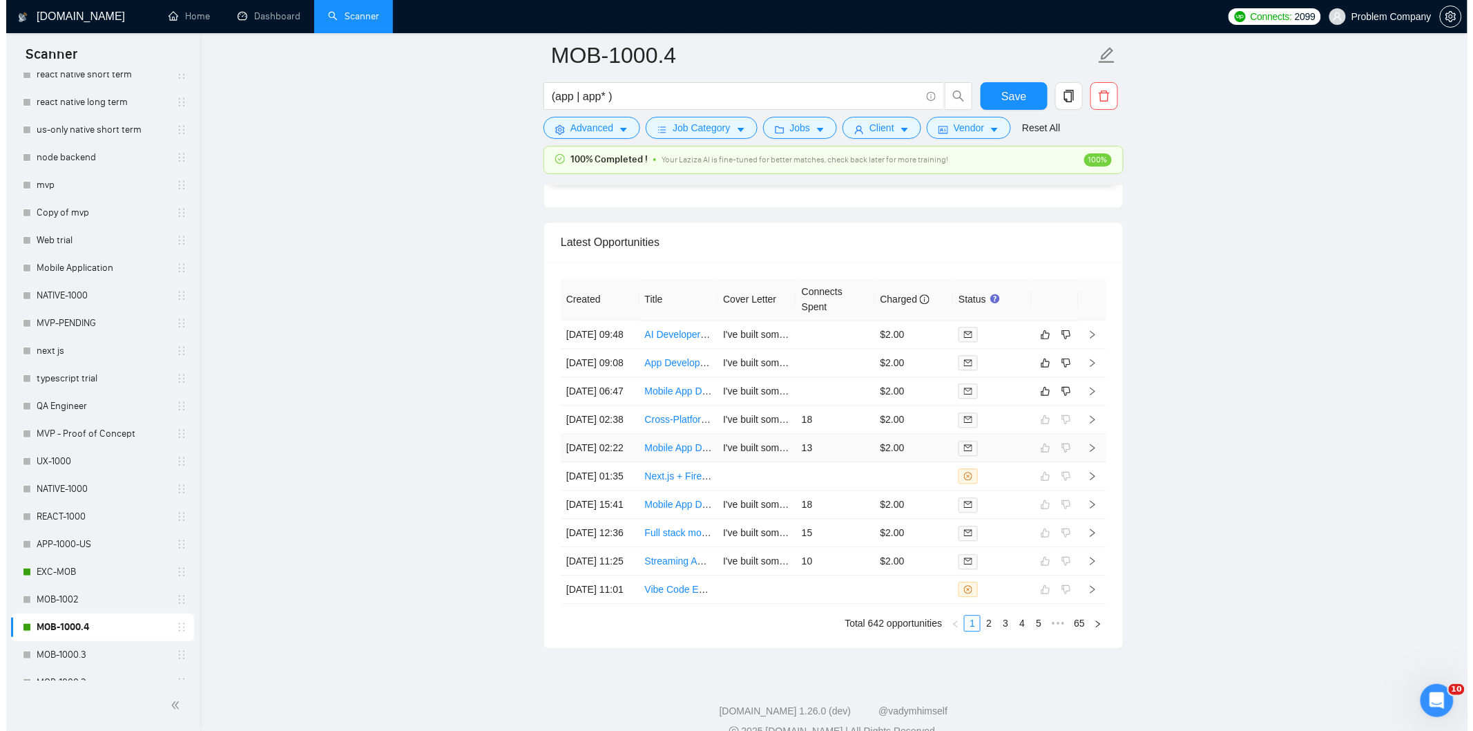
scroll to position [3340, 0]
click at [608, 405] on td "04 Sep, 2025 06:47" at bounding box center [594, 390] width 79 height 28
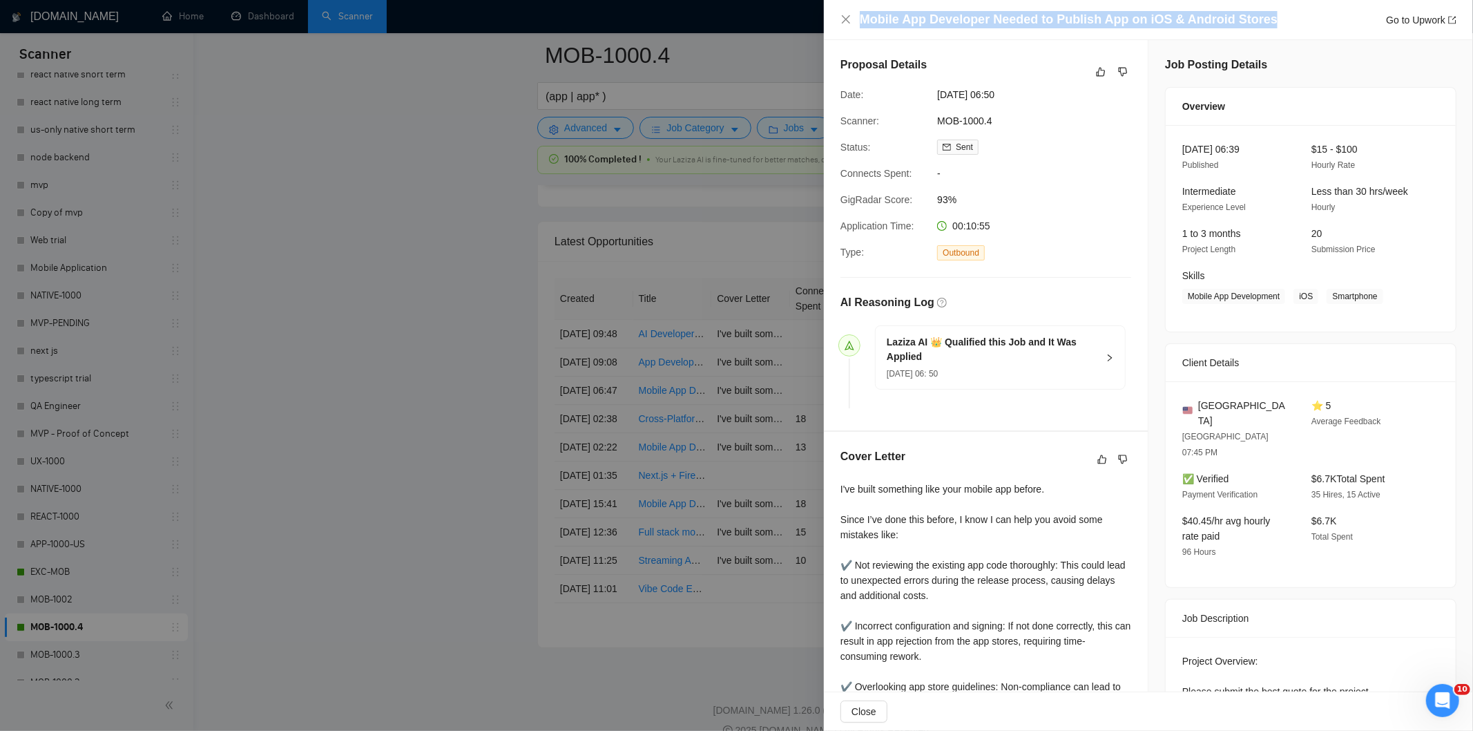
drag, startPoint x: 1272, startPoint y: 22, endPoint x: 858, endPoint y: 23, distance: 414.4
click at [858, 23] on div "Mobile App Developer Needed to Publish App on iOS & Android Stores Go to Upwork" at bounding box center [1148, 19] width 616 height 17
copy h4 "Mobile App Developer Needed to Publish App on iOS & Android Stores"
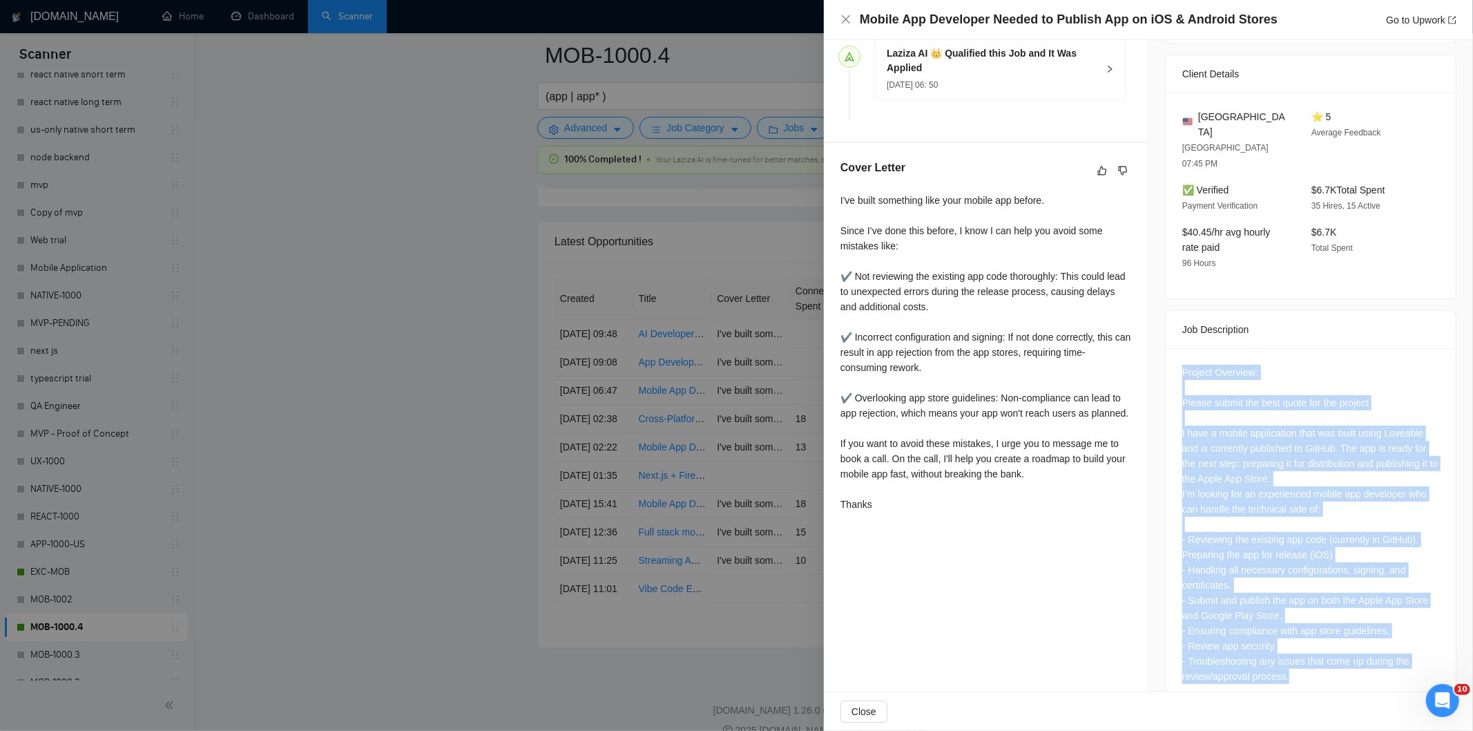
scroll to position [290, 0]
drag, startPoint x: 1172, startPoint y: 337, endPoint x: 1302, endPoint y: 693, distance: 379.5
click at [1302, 693] on div "Mobile App Developer Needed to Publish App on iOS & Android Stores Go to Upwork…" at bounding box center [1148, 365] width 649 height 731
copy div "Project Overview: Please submit the best quote for the project I have a mobile …"
click at [1327, 501] on div "Project Overview: Please submit the best quote for the project I have a mobile …" at bounding box center [1310, 522] width 257 height 319
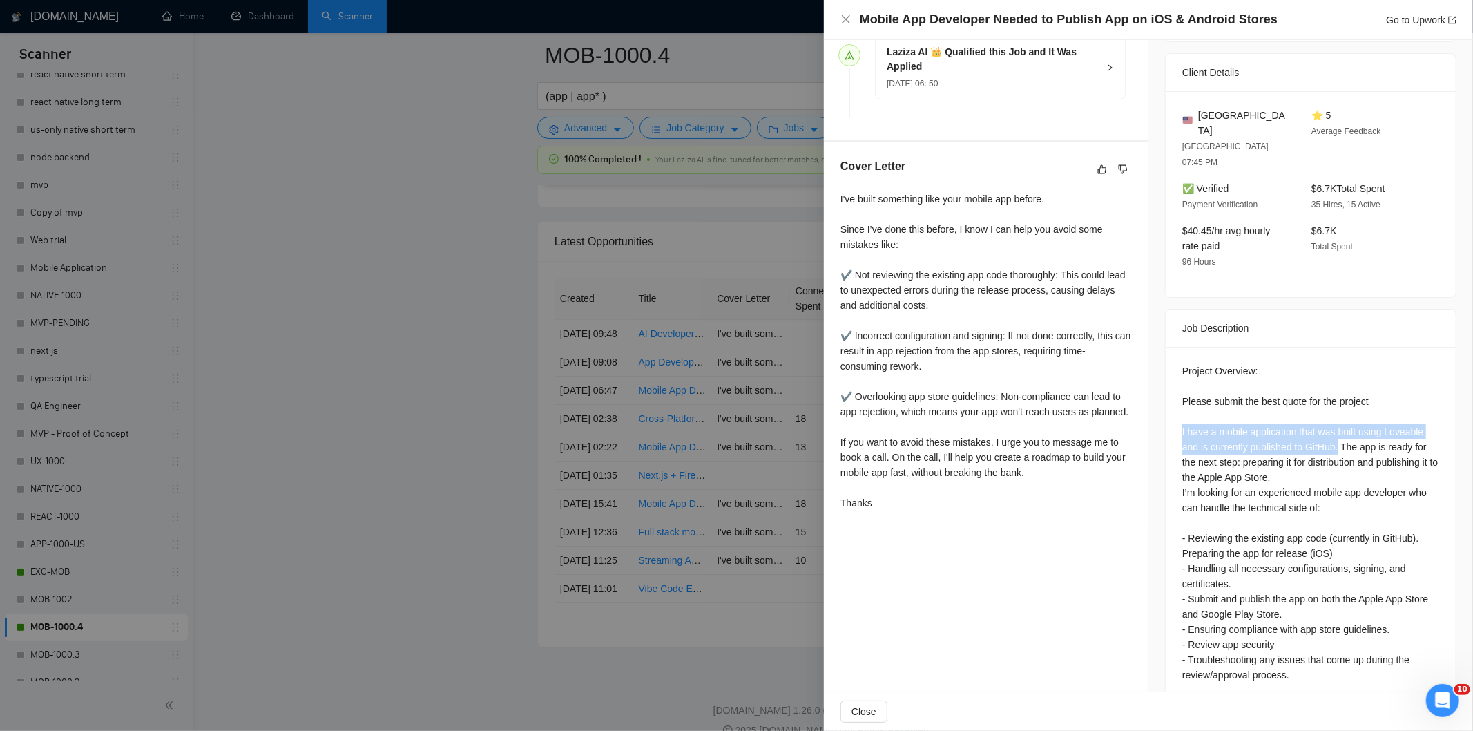
drag, startPoint x: 1334, startPoint y: 418, endPoint x: 1174, endPoint y: 404, distance: 160.8
click at [1174, 404] on div "Project Overview: Please submit the best quote for the project I have a mobile …" at bounding box center [1311, 526] width 290 height 358
copy div "I have a mobile application that was built using Loveable and is currently publ…"
click at [840, 19] on icon "close" at bounding box center [845, 19] width 11 height 11
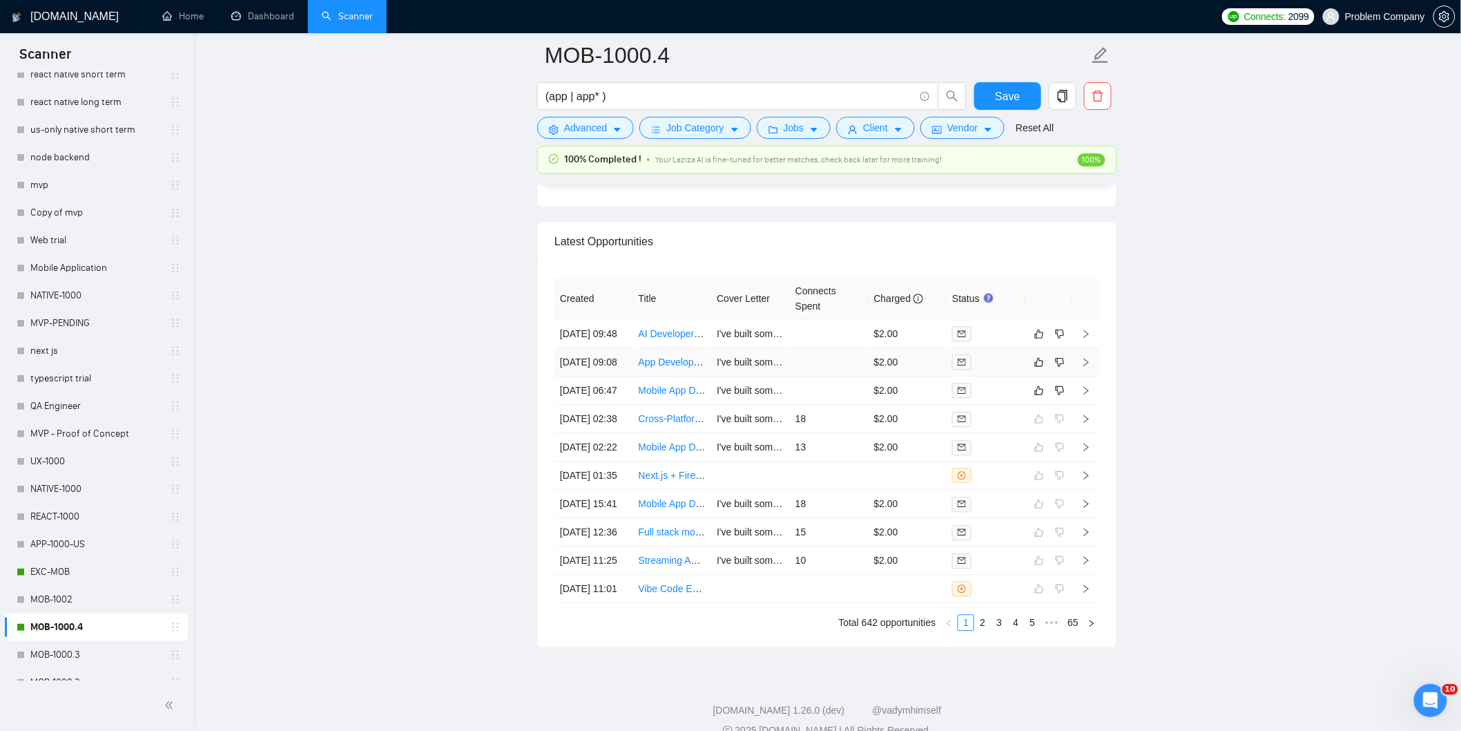
click at [629, 376] on td "04 Sep, 2025 09:08" at bounding box center [594, 362] width 79 height 28
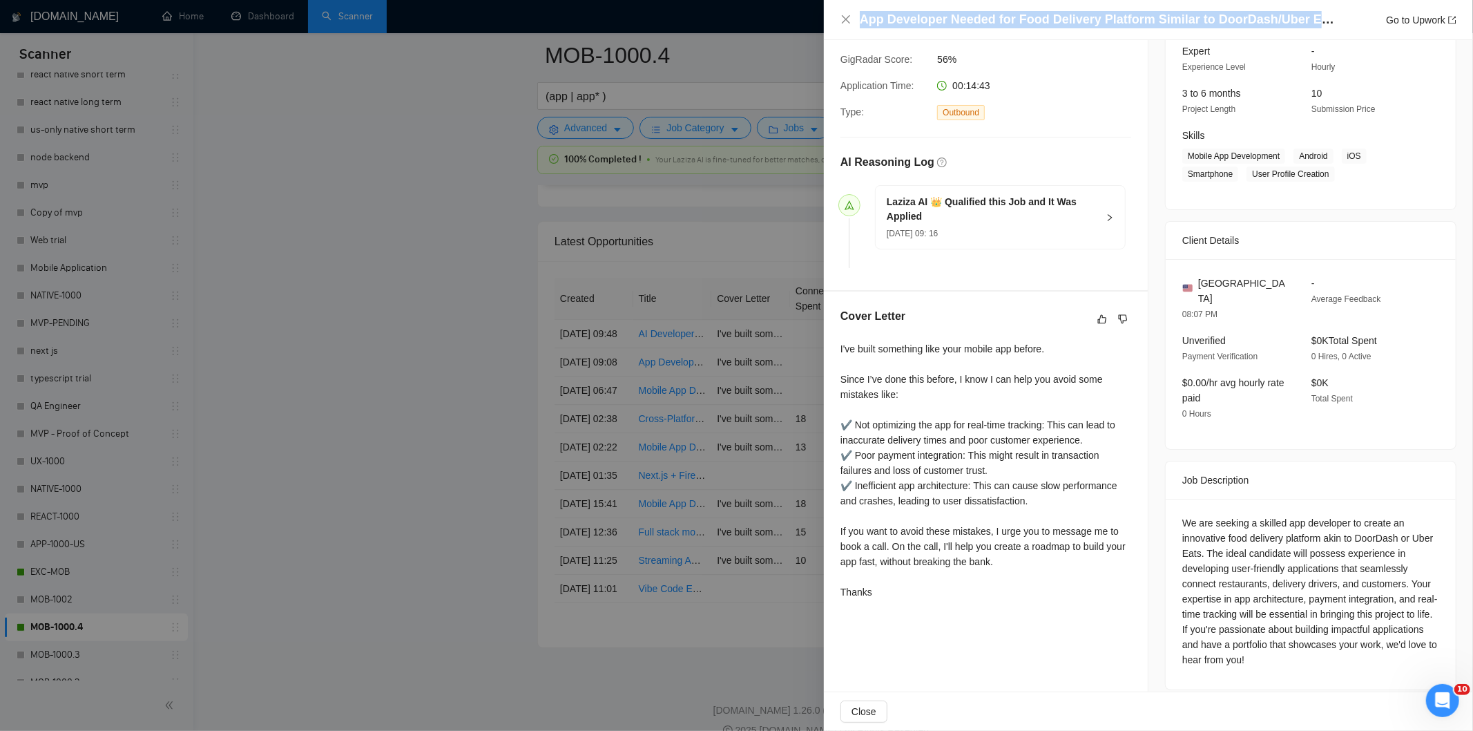
drag, startPoint x: 1331, startPoint y: 28, endPoint x: 863, endPoint y: 22, distance: 467.6
click at [863, 22] on div "App Developer Needed for Food Delivery Platform Similar to DoorDash/Uber Eats G…" at bounding box center [1158, 19] width 597 height 17
copy h4 "App Developer Needed for Food Delivery Platform Similar to DoorDash/Uber Eats"
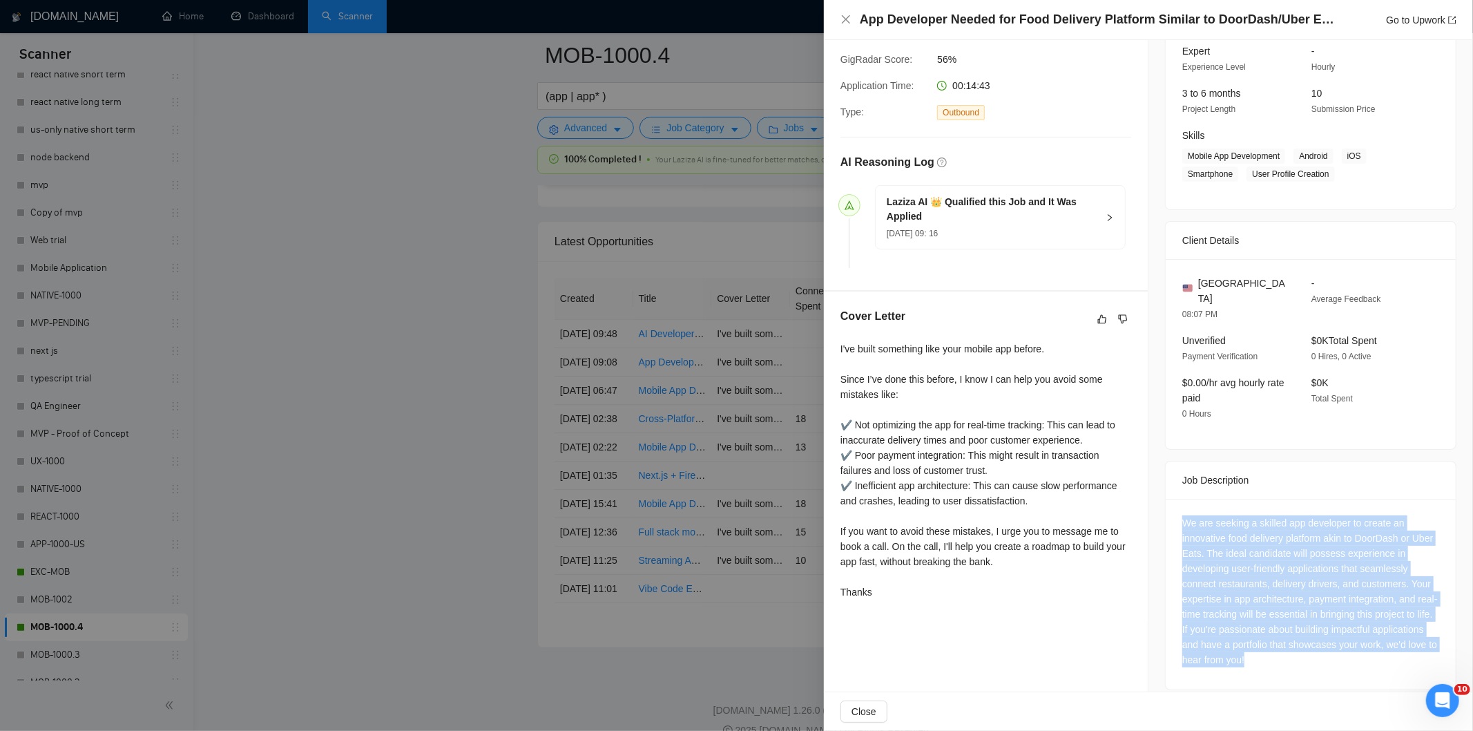
drag, startPoint x: 1175, startPoint y: 501, endPoint x: 1333, endPoint y: 641, distance: 211.3
click at [1333, 641] on div "We are seeking a skilled app developer to create an innovative food delivery pl…" at bounding box center [1311, 594] width 290 height 191
copy div "We are seeking a skilled app developer to create an innovative food delivery pl…"
click at [843, 19] on icon "close" at bounding box center [845, 19] width 11 height 11
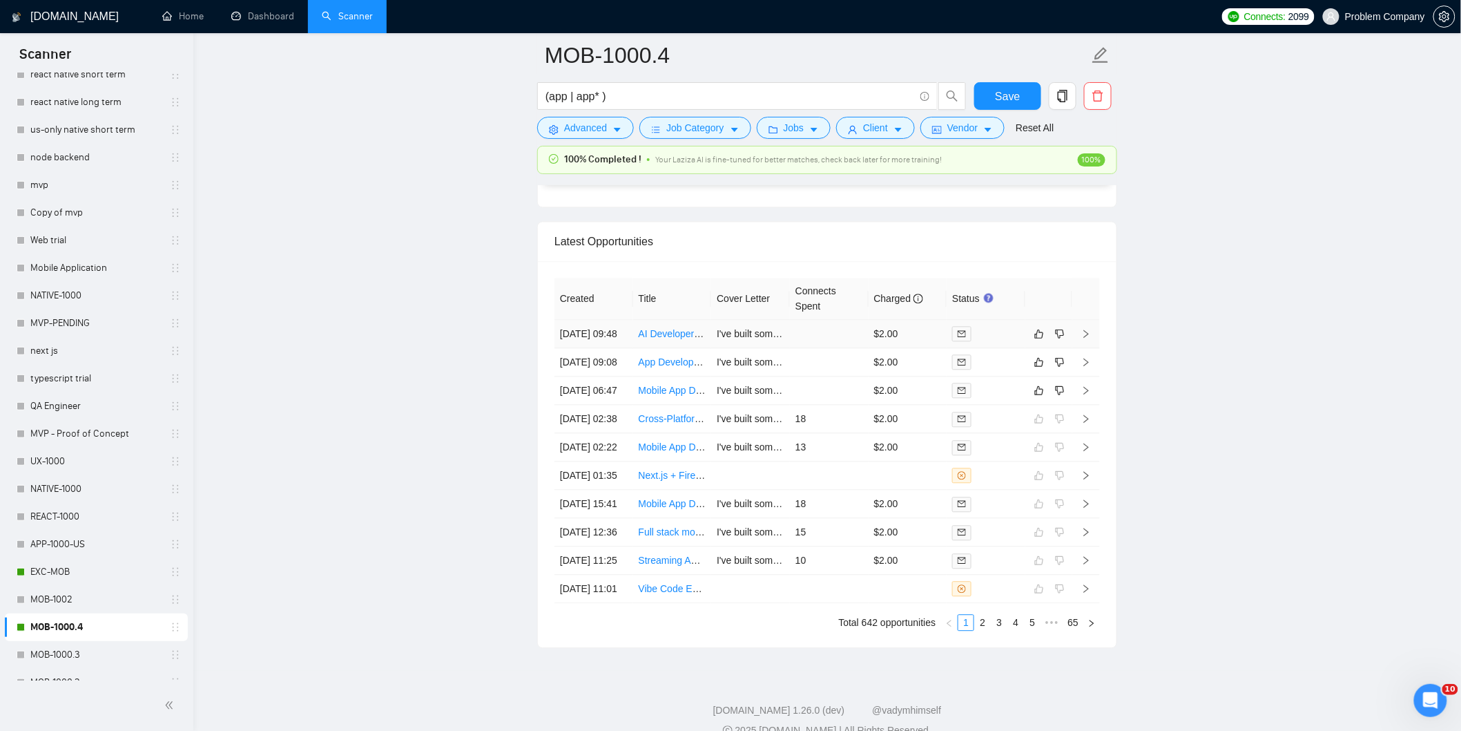
click at [627, 343] on td "04 Sep, 2025 09:48" at bounding box center [594, 334] width 79 height 28
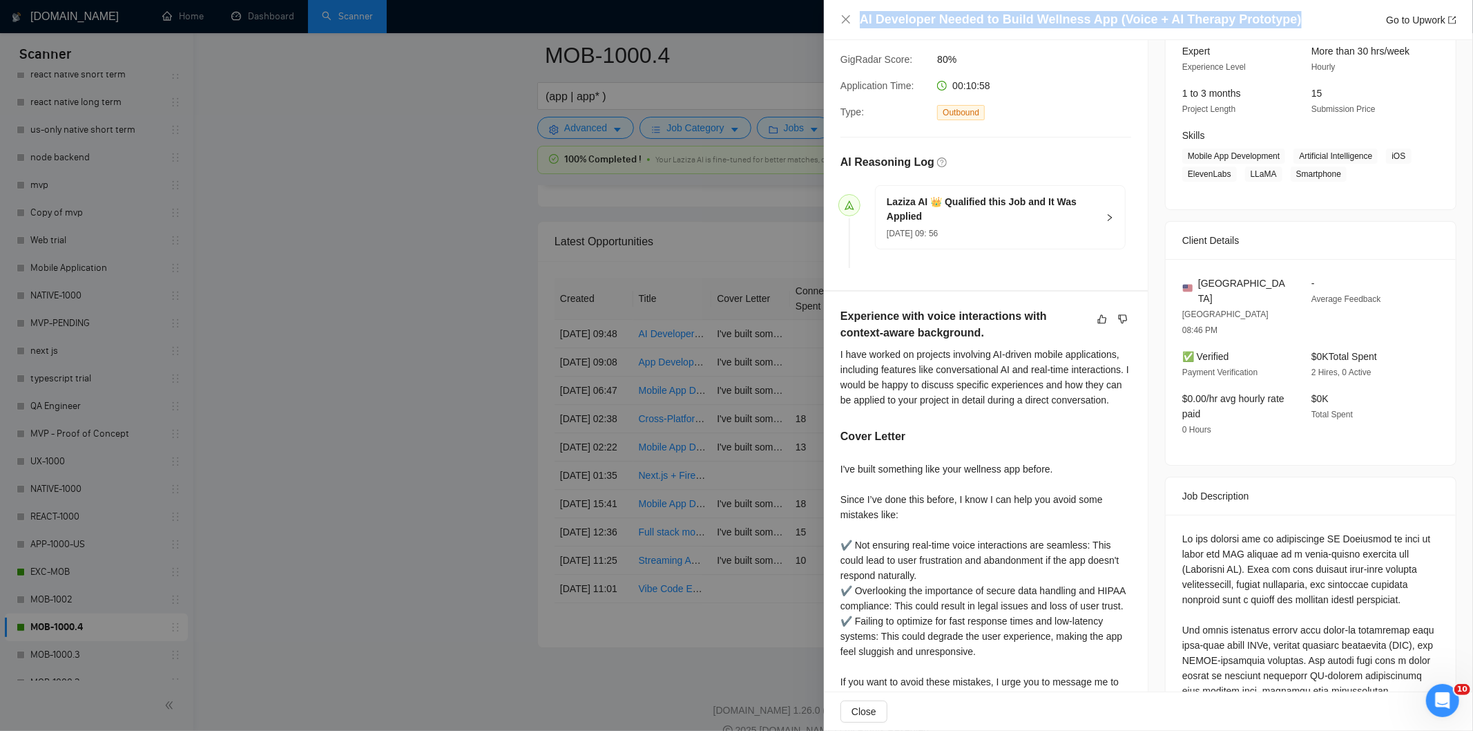
drag, startPoint x: 1287, startPoint y: 14, endPoint x: 859, endPoint y: 25, distance: 428.3
click at [860, 25] on div "AI Developer Needed to Build Wellness App (Voice + AI Therapy Prototype) Go to …" at bounding box center [1158, 19] width 597 height 17
copy h4 "AI Developer Needed to Build Wellness App (Voice + AI Therapy Prototype)"
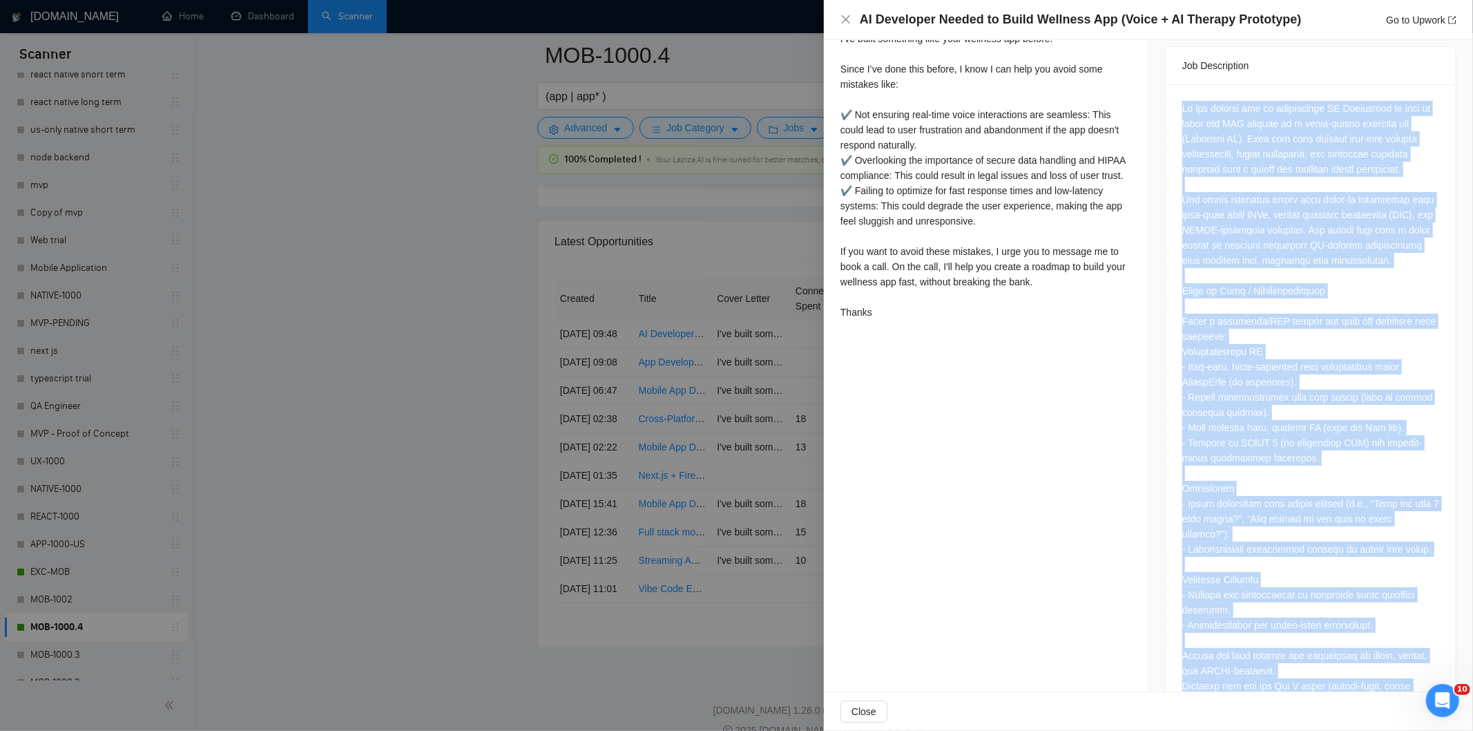
scroll to position [903, 0]
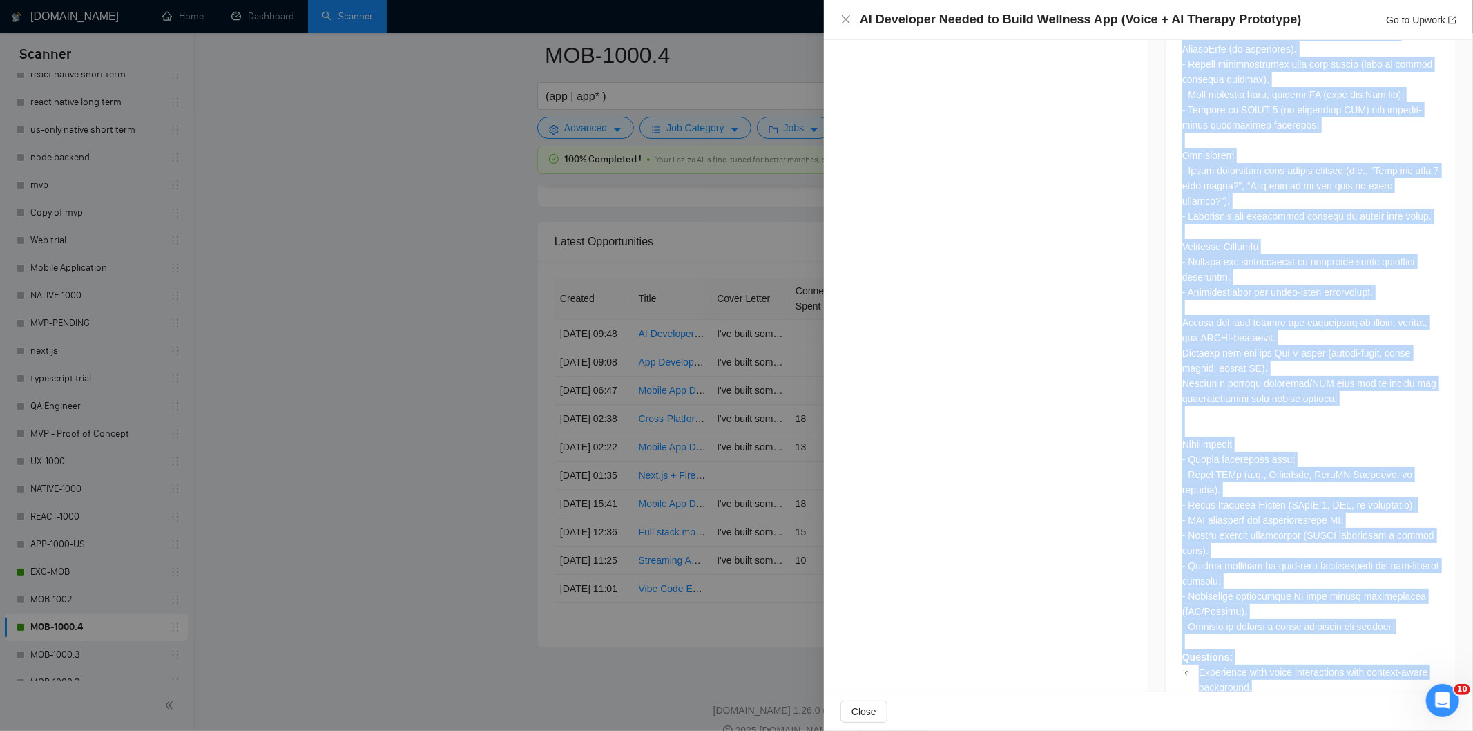
drag, startPoint x: 1175, startPoint y: 180, endPoint x: 1376, endPoint y: 662, distance: 522.0
click at [1376, 662] on div "Questions: Experience with voice interactions with context-aware background." at bounding box center [1311, 236] width 290 height 970
copy div "We are looking for an experienced AI Developer to help us build the MVP version…"
